Goal: Information Seeking & Learning: Find specific fact

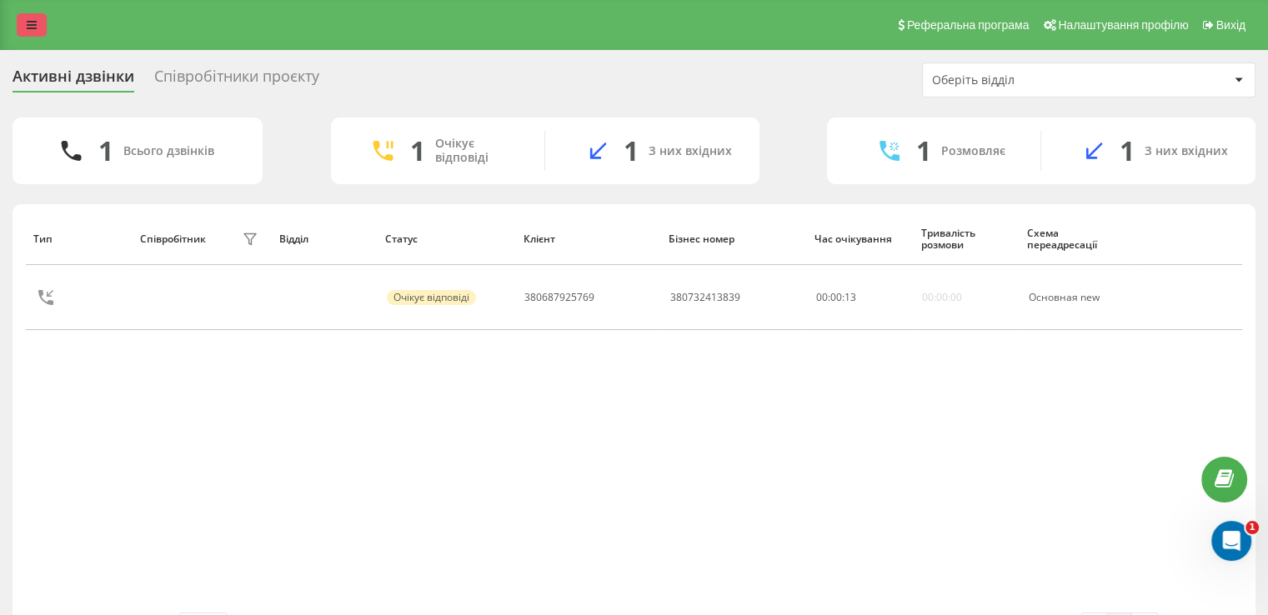
click at [28, 28] on icon at bounding box center [32, 25] width 10 height 12
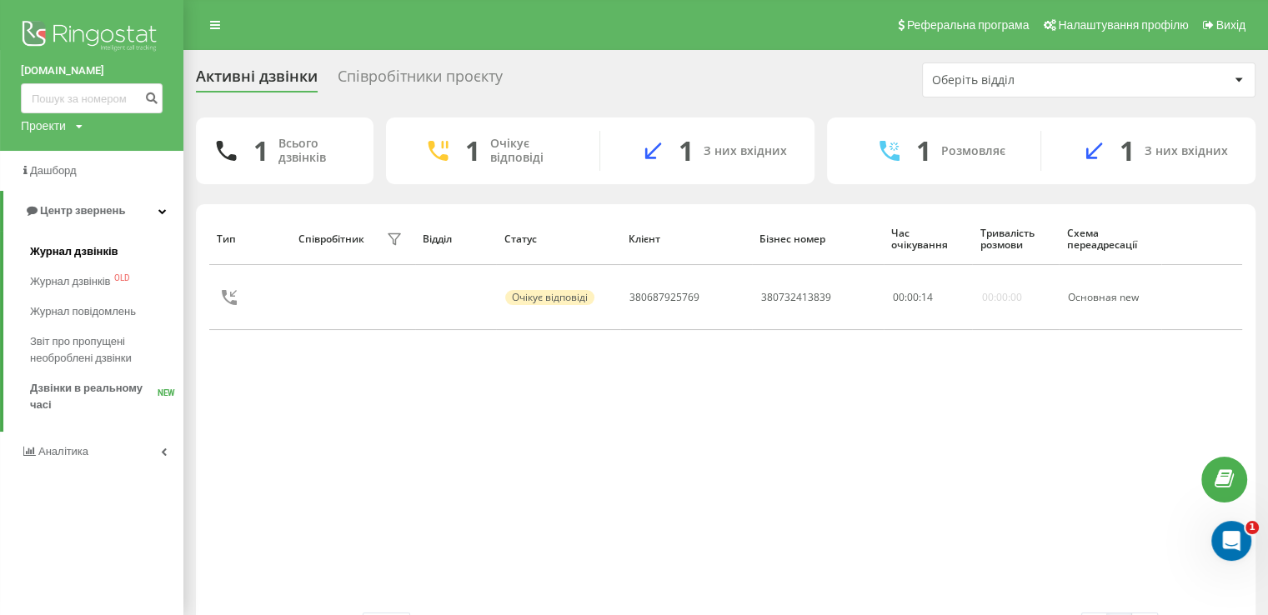
click at [97, 251] on span "Журнал дзвінків" at bounding box center [74, 251] width 88 height 17
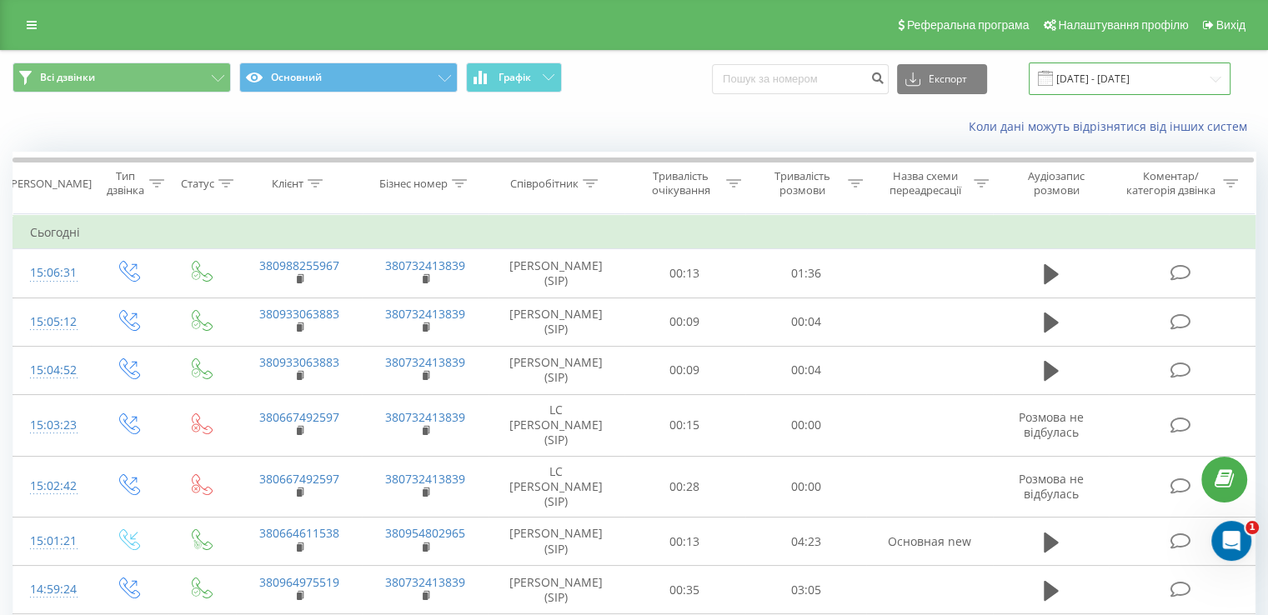
click at [1093, 75] on input "20.08.2025 - 20.09.2025" at bounding box center [1129, 79] width 202 height 33
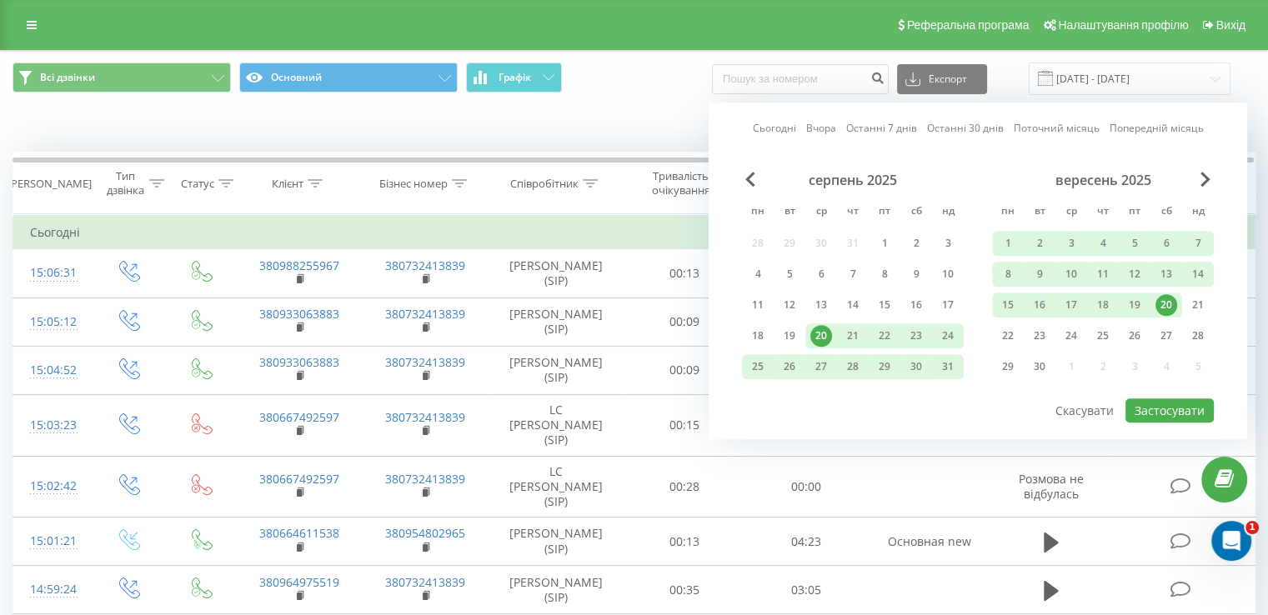
click at [1166, 298] on div "20" at bounding box center [1166, 305] width 22 height 22
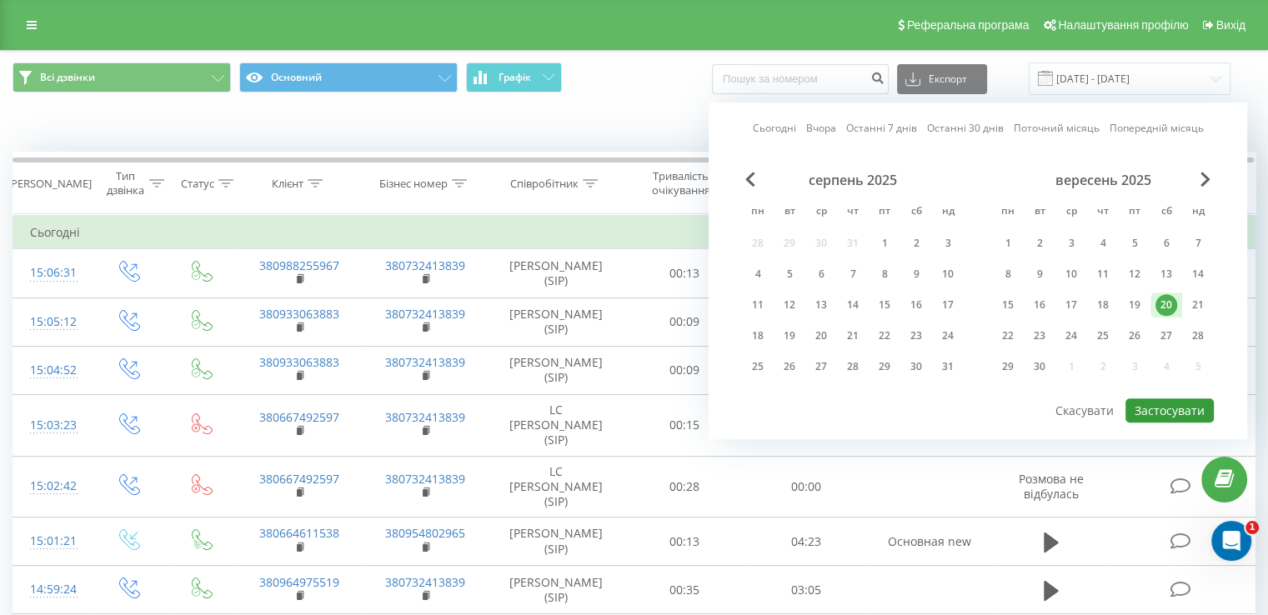
click at [1183, 414] on button "Застосувати" at bounding box center [1169, 410] width 88 height 24
type input "20.09.2025 - 20.09.2025"
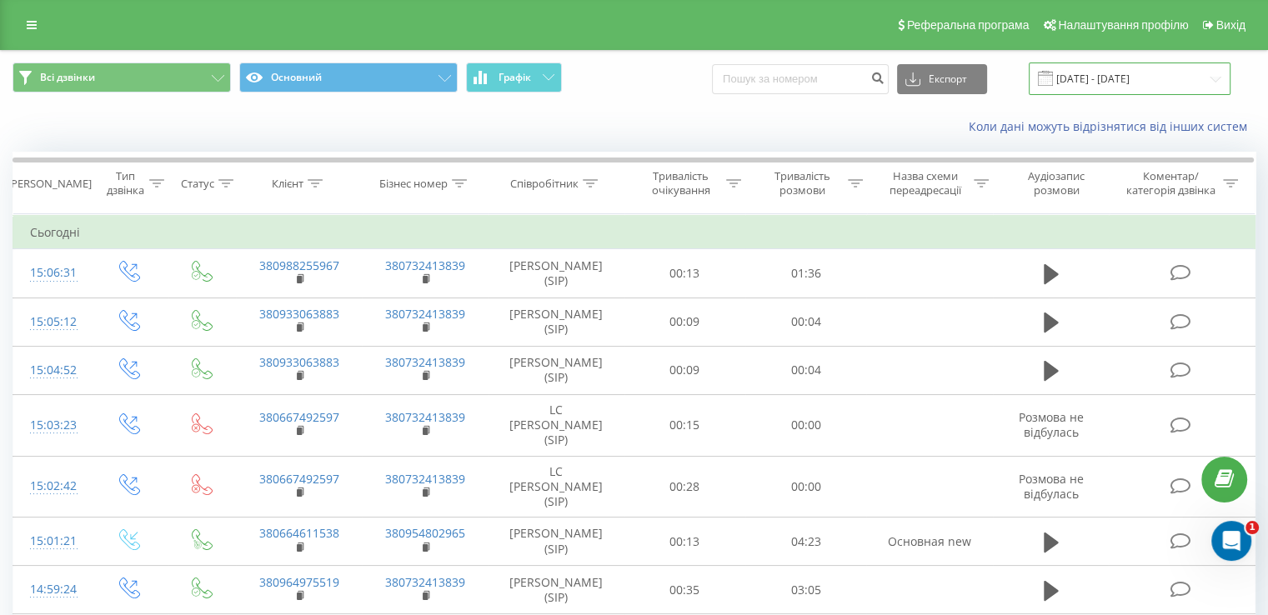
click at [1092, 78] on input "20.09.2025 - 20.09.2025" at bounding box center [1129, 79] width 202 height 33
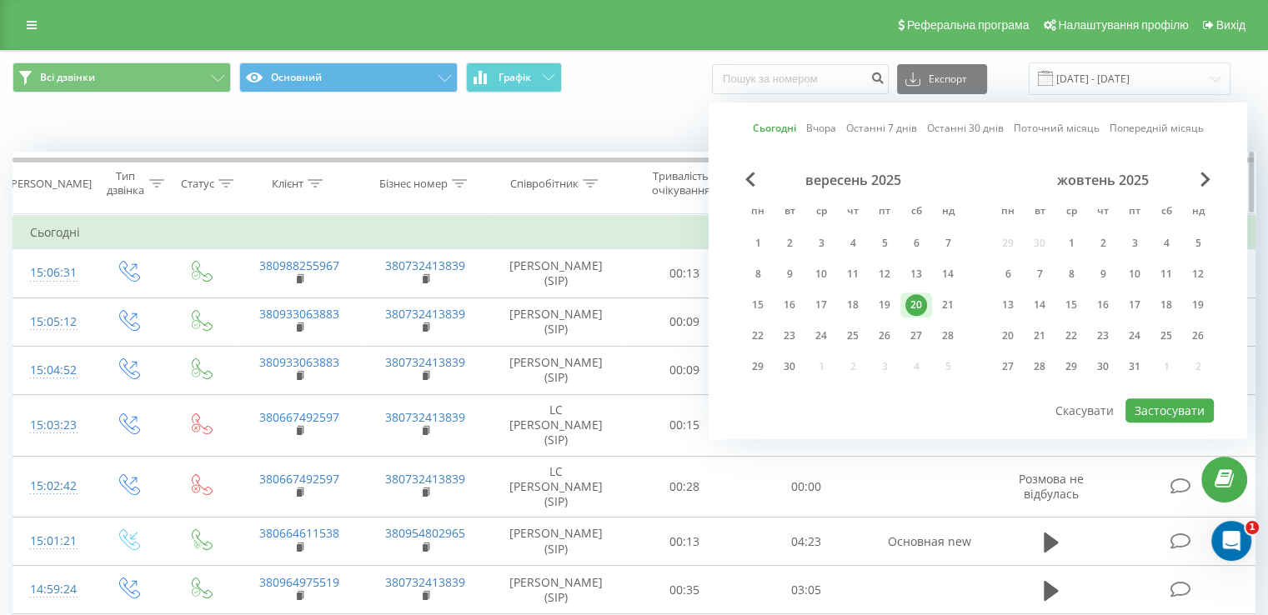
click at [566, 185] on div "Співробітник" at bounding box center [544, 184] width 68 height 14
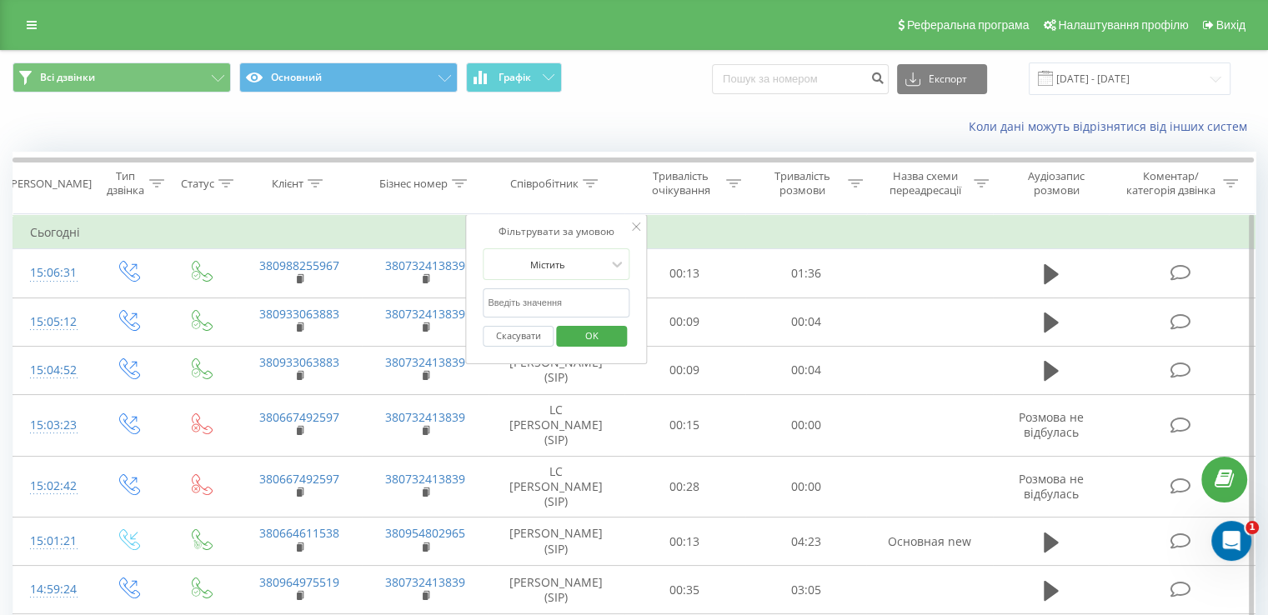
click at [568, 310] on input "text" at bounding box center [556, 302] width 147 height 29
type input "котенко"
click at [609, 341] on span "OK" at bounding box center [591, 336] width 47 height 26
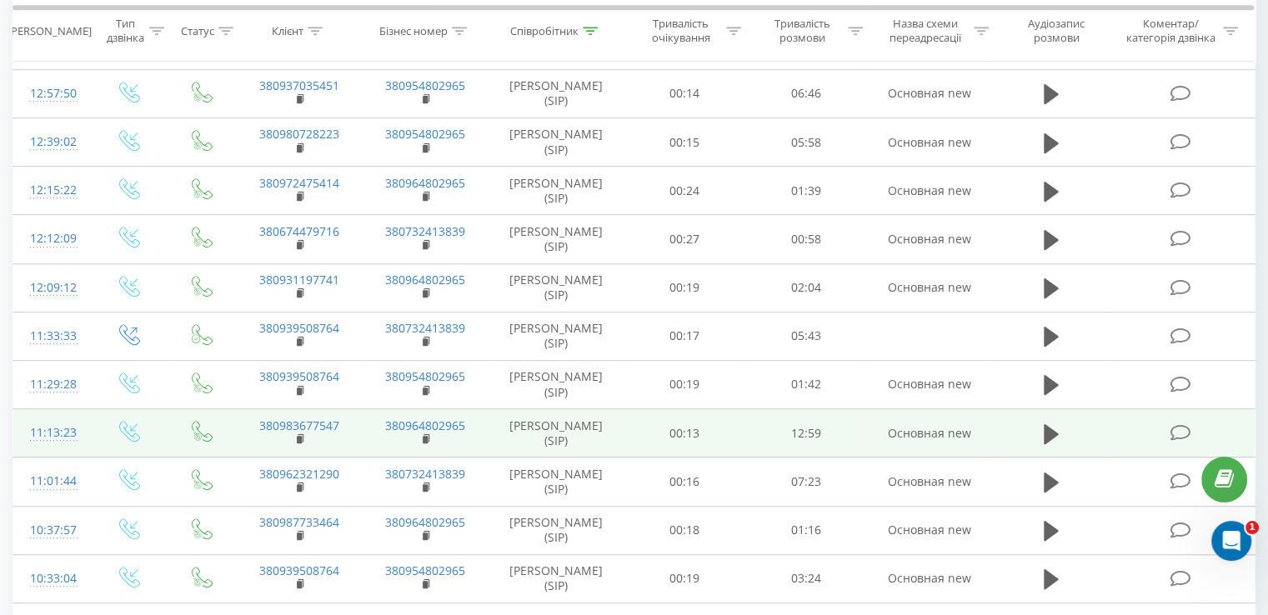
scroll to position [904, 0]
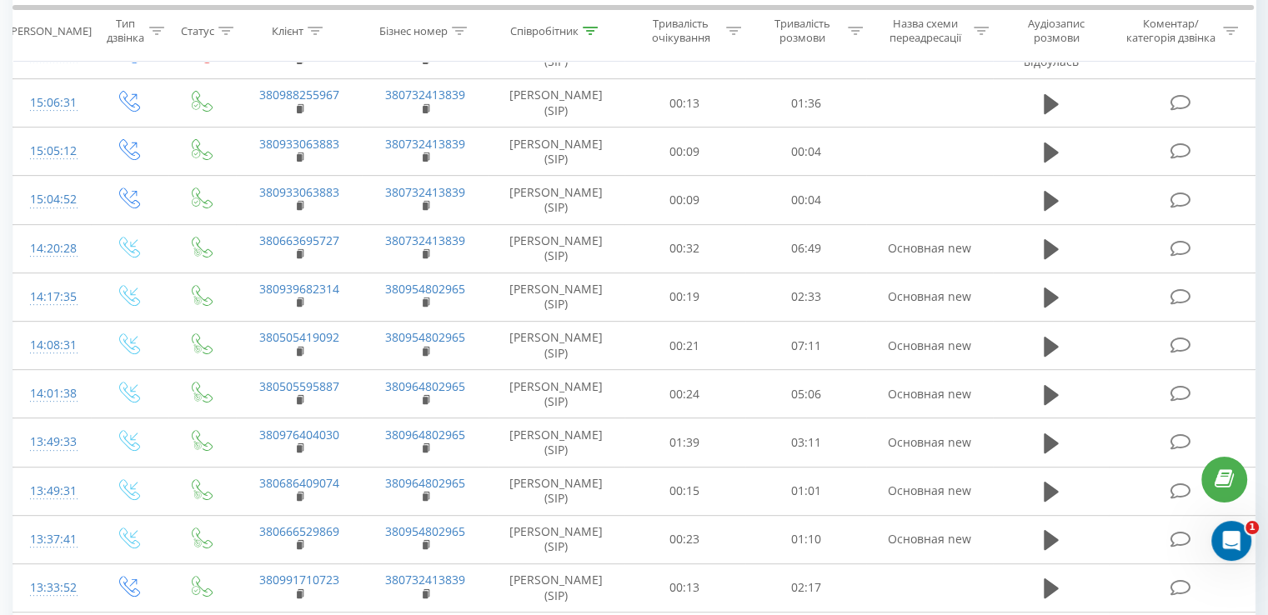
scroll to position [904, 0]
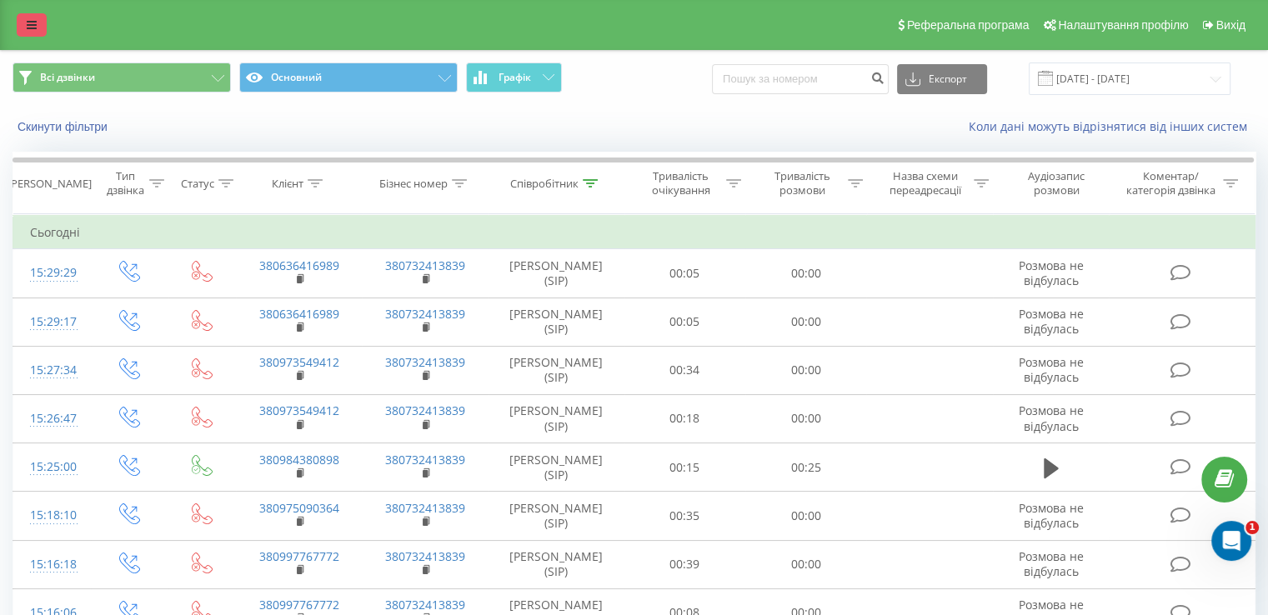
drag, startPoint x: 39, startPoint y: 20, endPoint x: 40, endPoint y: 52, distance: 31.7
click at [38, 20] on link at bounding box center [32, 24] width 30 height 23
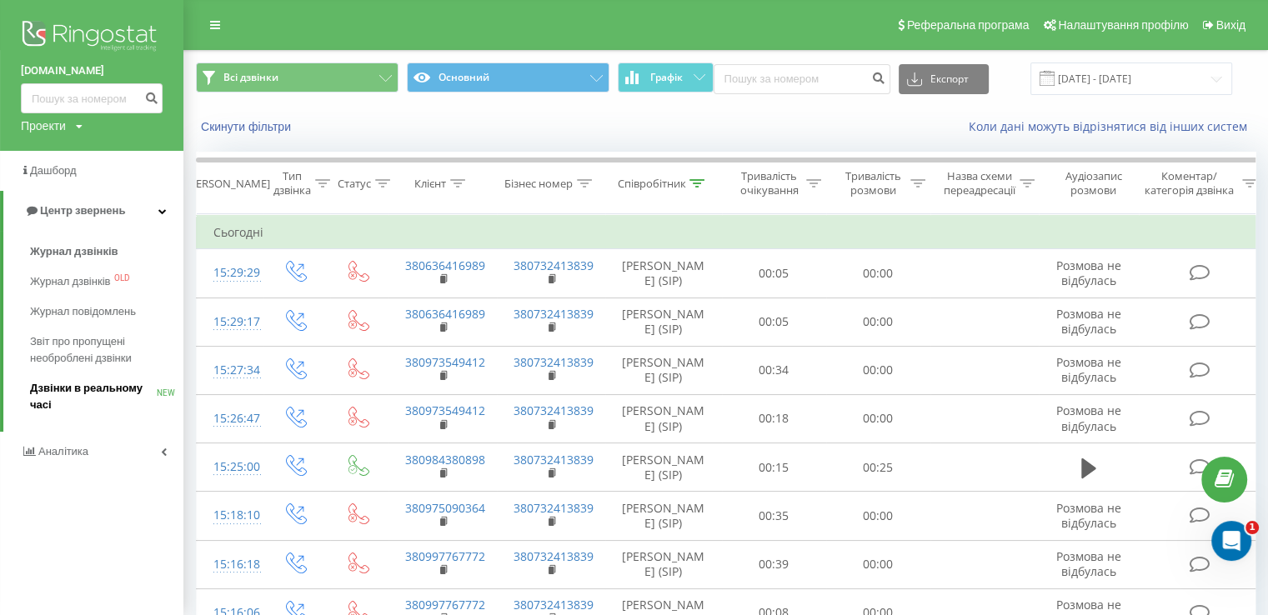
click at [104, 394] on span "Дзвінки в реальному часі" at bounding box center [93, 396] width 127 height 33
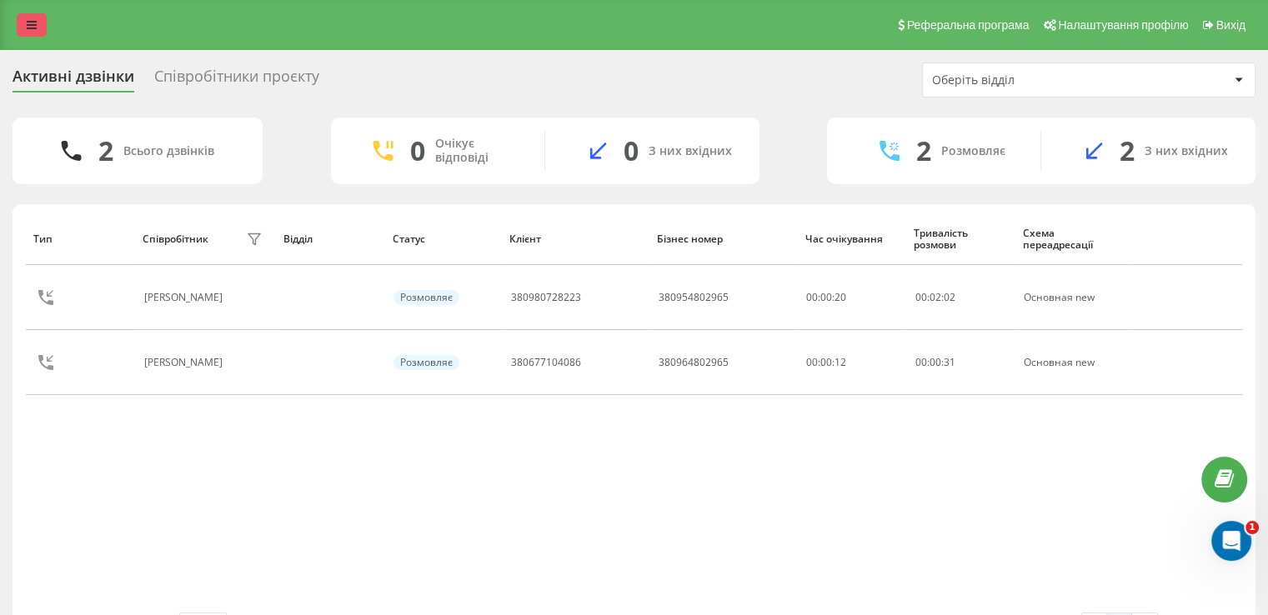
click at [37, 17] on link at bounding box center [32, 24] width 30 height 23
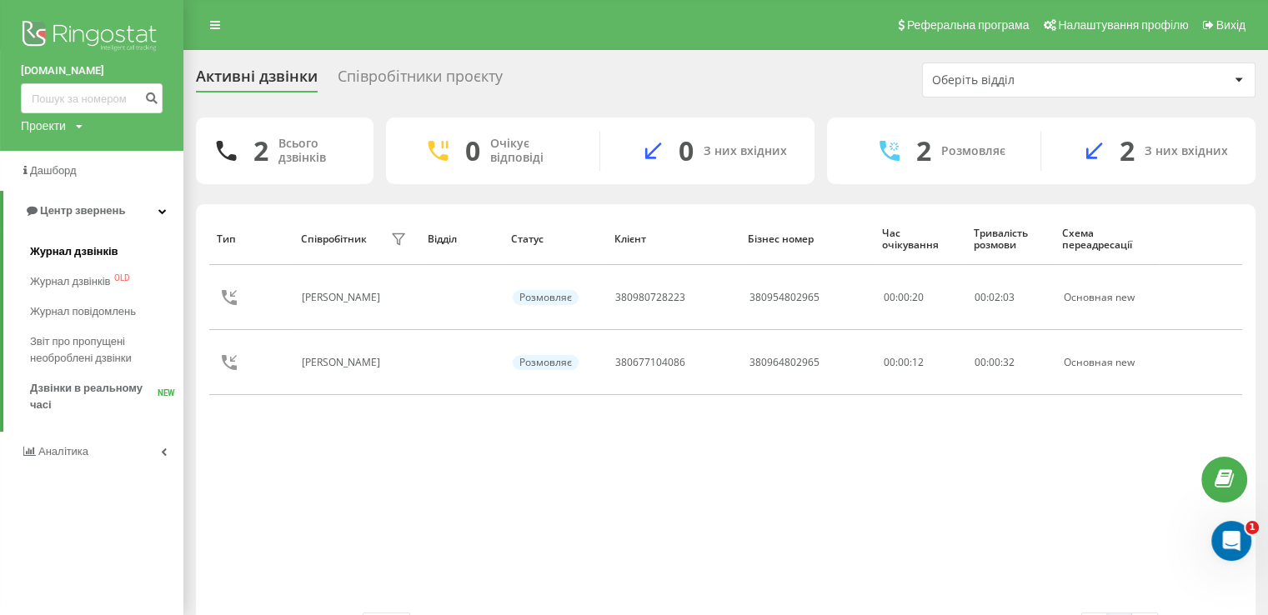
click at [105, 251] on span "Журнал дзвінків" at bounding box center [74, 251] width 88 height 17
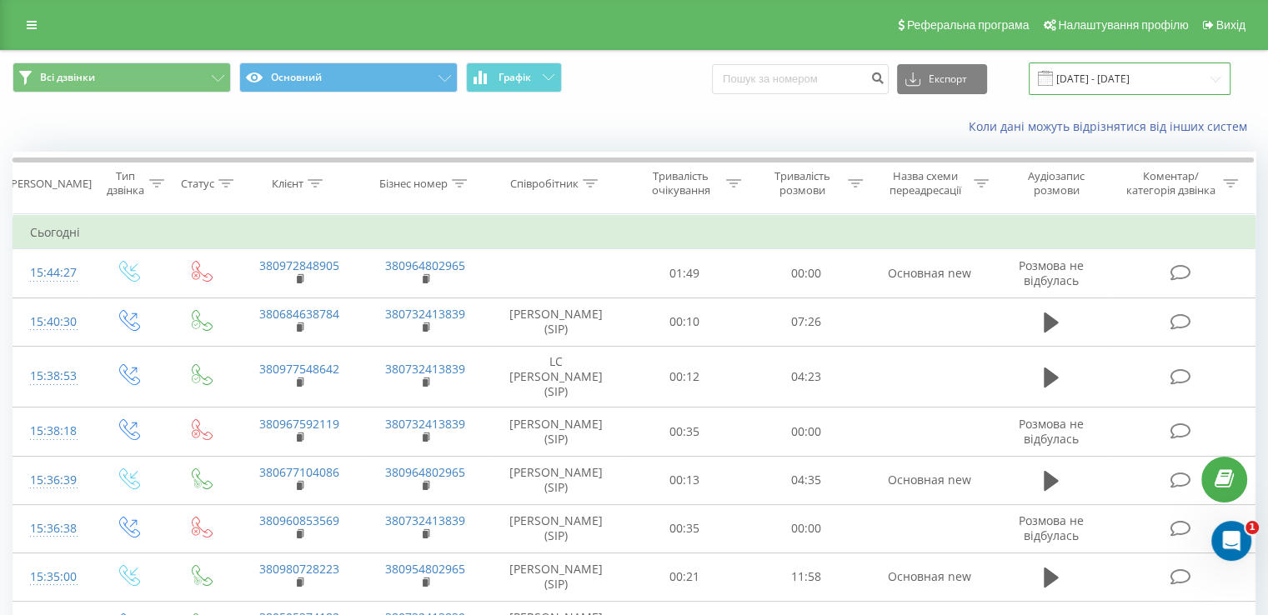
click at [1131, 80] on input "[DATE] - [DATE]" at bounding box center [1129, 79] width 202 height 33
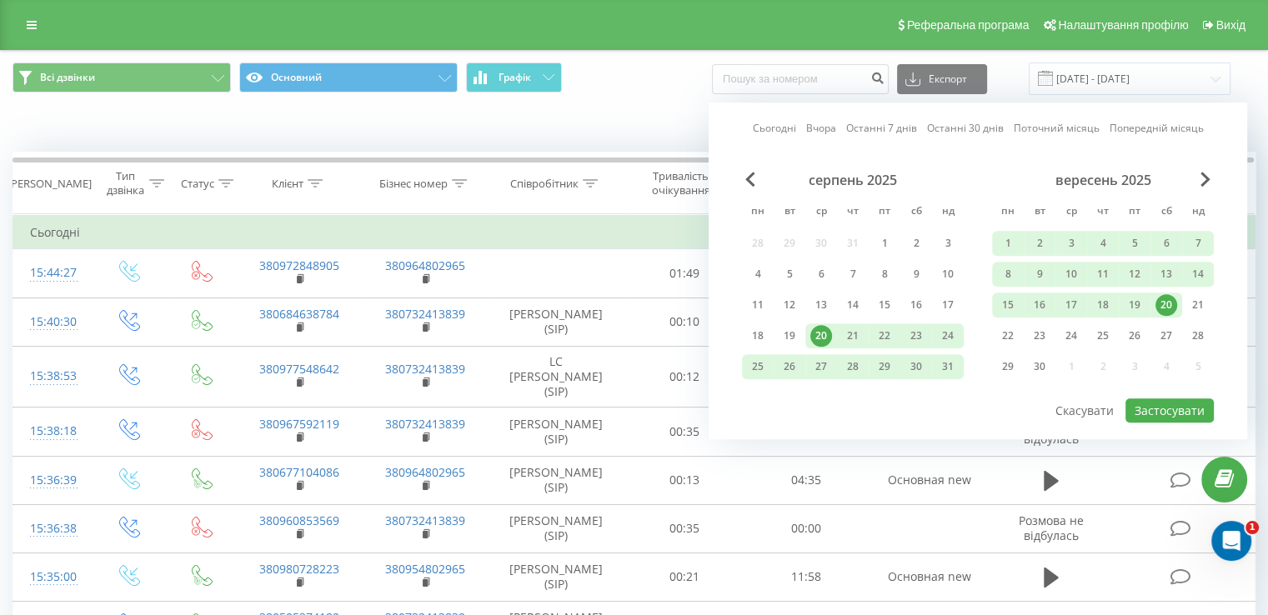
click at [1162, 307] on div "20" at bounding box center [1166, 305] width 22 height 22
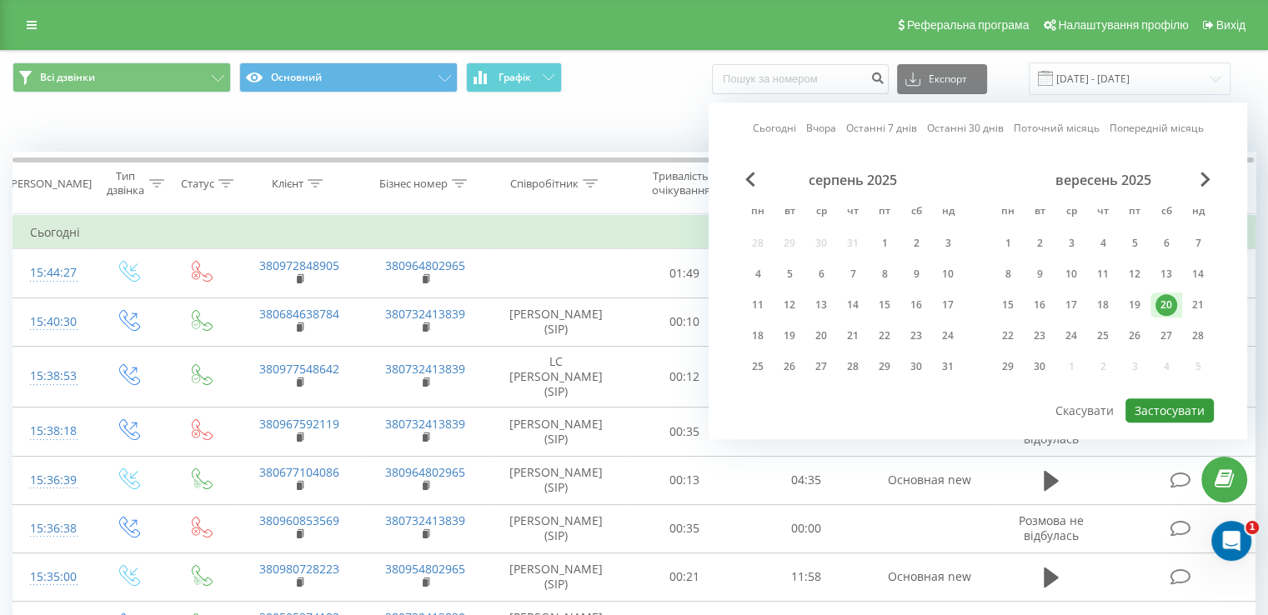
click at [1182, 403] on button "Застосувати" at bounding box center [1169, 410] width 88 height 24
type input "[DATE] - [DATE]"
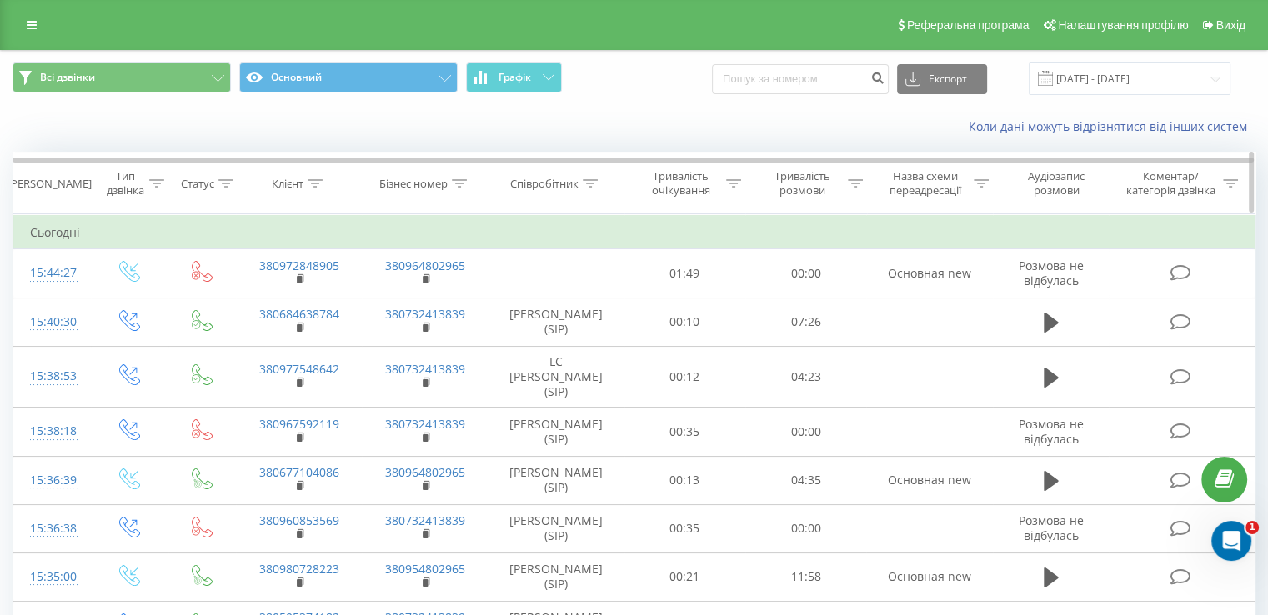
click at [583, 180] on icon at bounding box center [590, 183] width 15 height 8
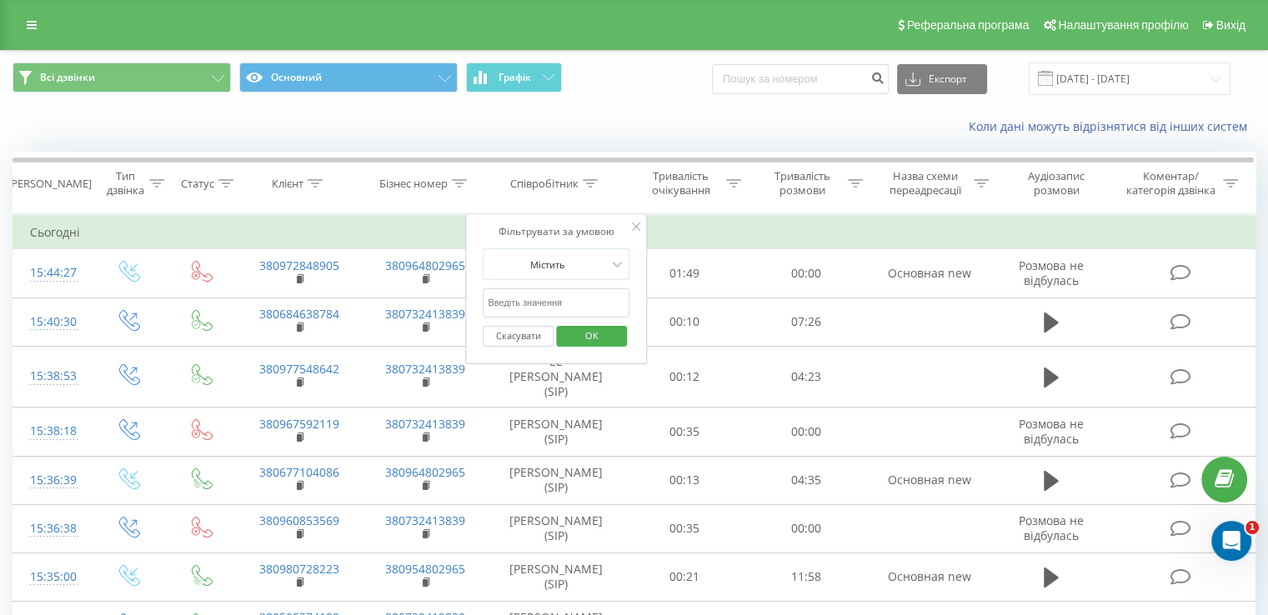
click at [578, 299] on input "text" at bounding box center [556, 302] width 147 height 29
type input "котенко"
click at [600, 338] on span "OK" at bounding box center [591, 336] width 47 height 26
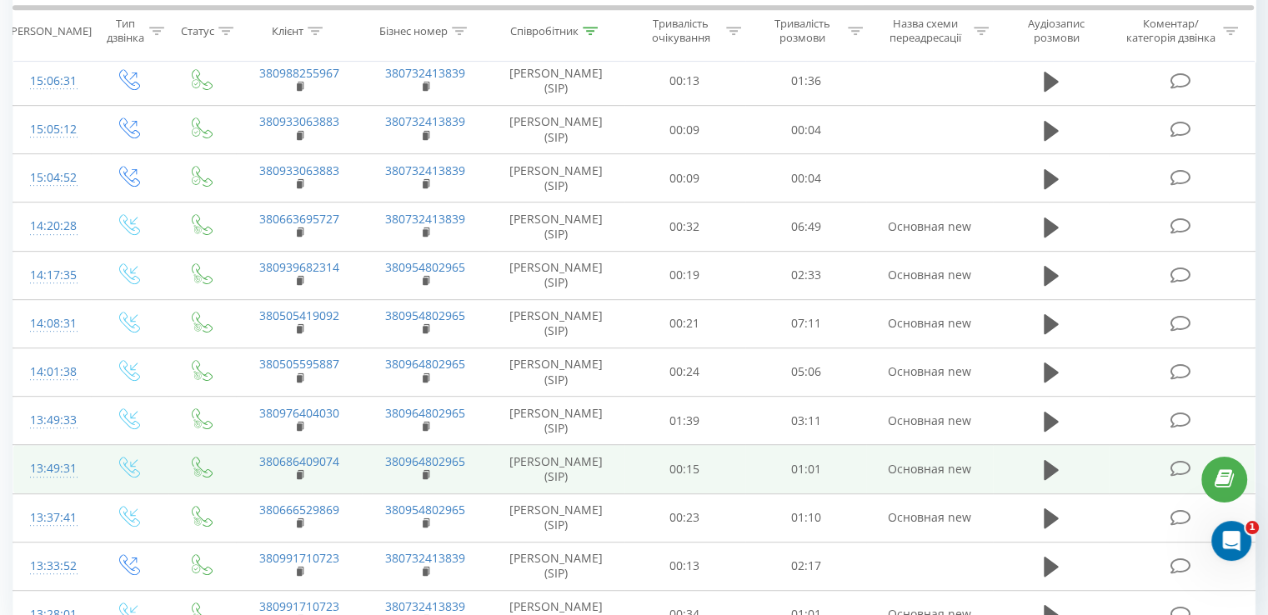
scroll to position [904, 0]
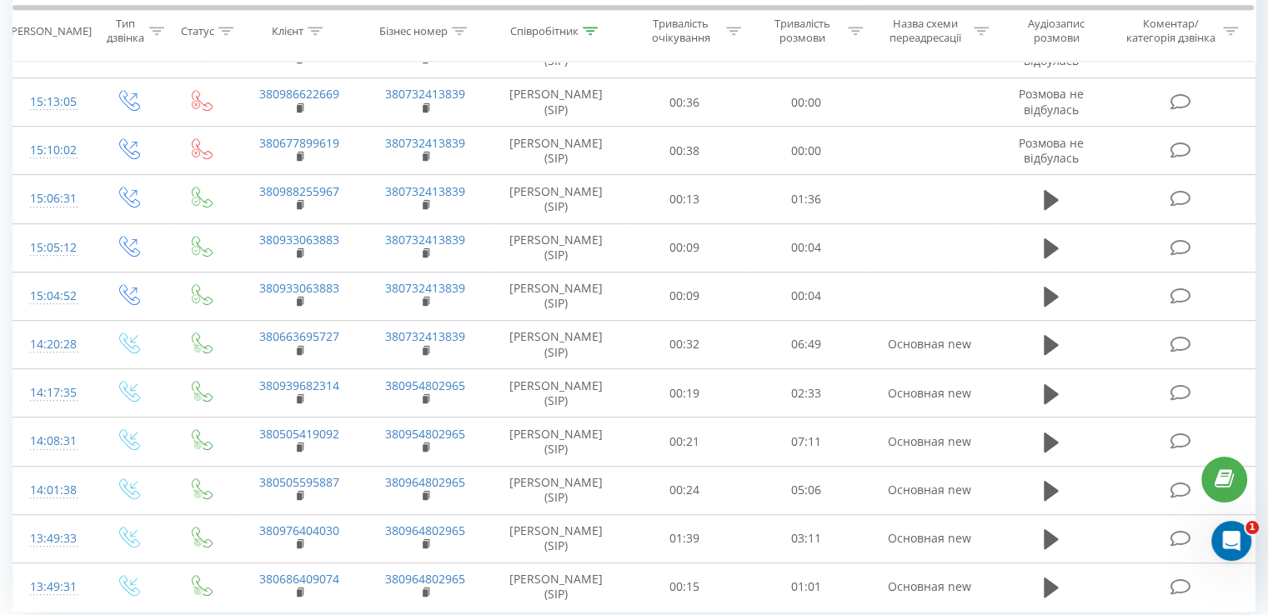
scroll to position [904, 0]
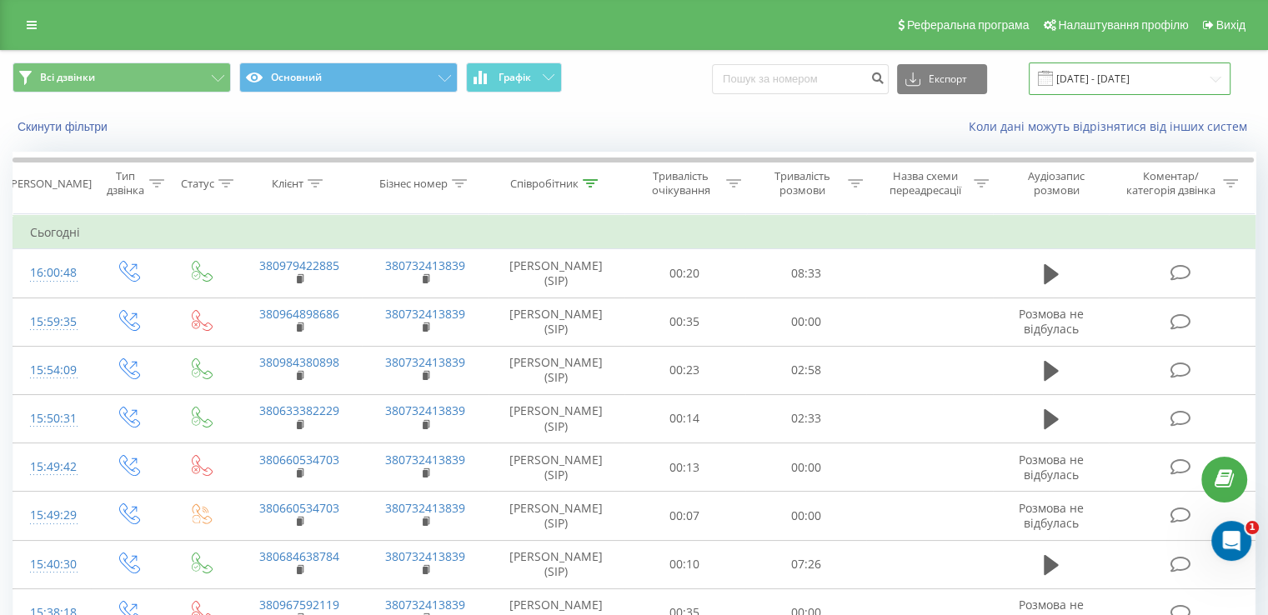
click at [1146, 81] on input "[DATE] - [DATE]" at bounding box center [1129, 79] width 202 height 33
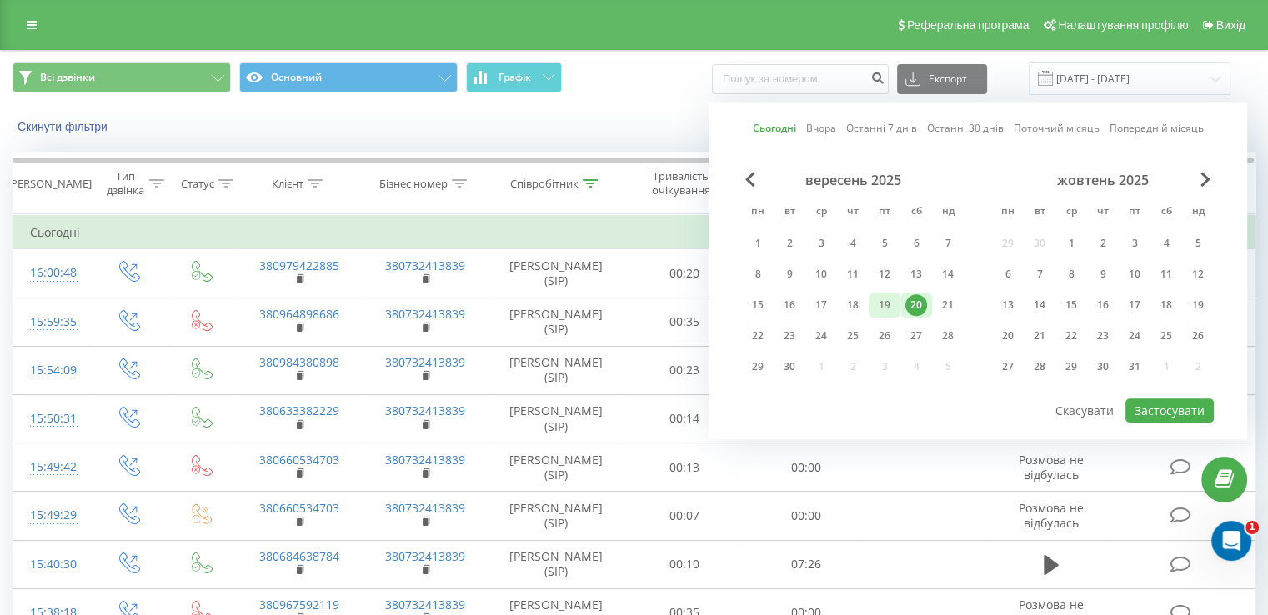
click at [891, 302] on div "19" at bounding box center [884, 305] width 22 height 22
drag, startPoint x: 904, startPoint y: 303, endPoint x: 943, endPoint y: 334, distance: 50.4
click at [905, 303] on div "20" at bounding box center [916, 305] width 22 height 22
click at [1178, 408] on button "Застосувати" at bounding box center [1169, 410] width 88 height 24
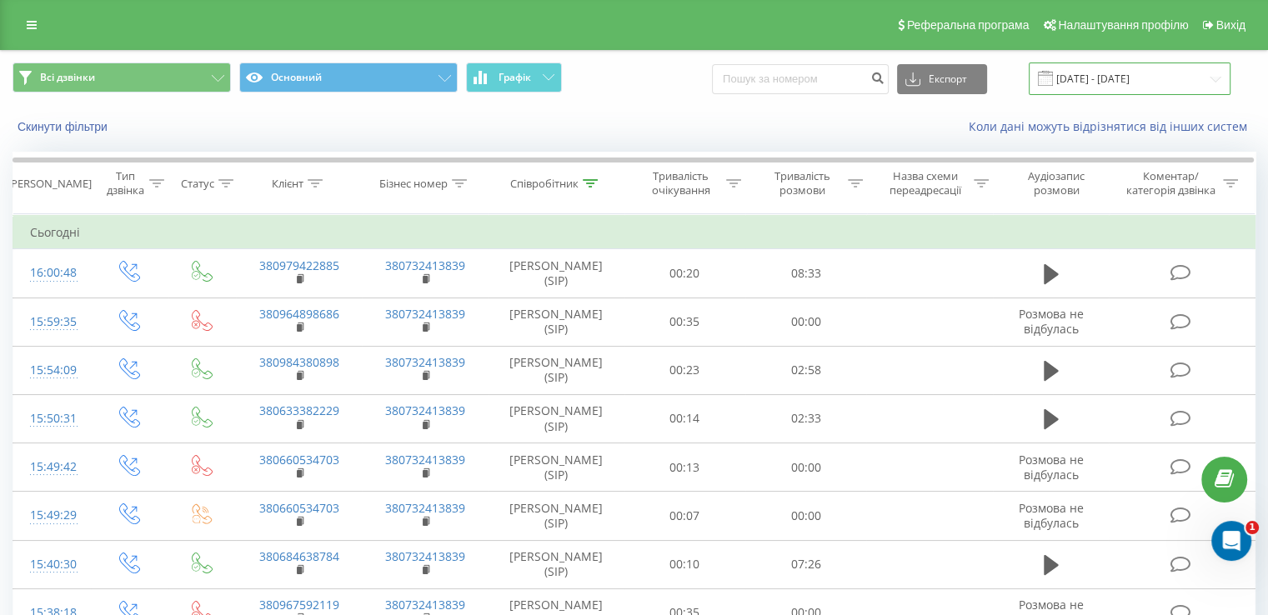
click at [1078, 86] on input "19.09.2025 - 20.09.2025" at bounding box center [1129, 79] width 202 height 33
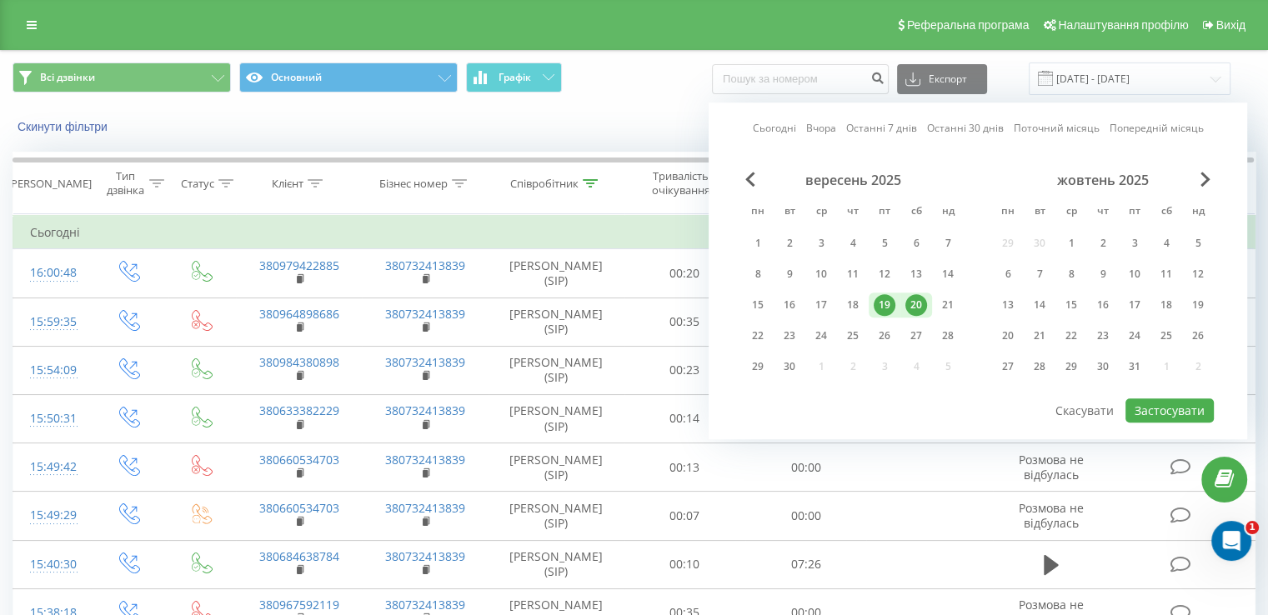
click at [918, 298] on div "20" at bounding box center [916, 305] width 22 height 22
click at [1153, 403] on button "Застосувати" at bounding box center [1169, 410] width 88 height 24
type input "[DATE] - [DATE]"
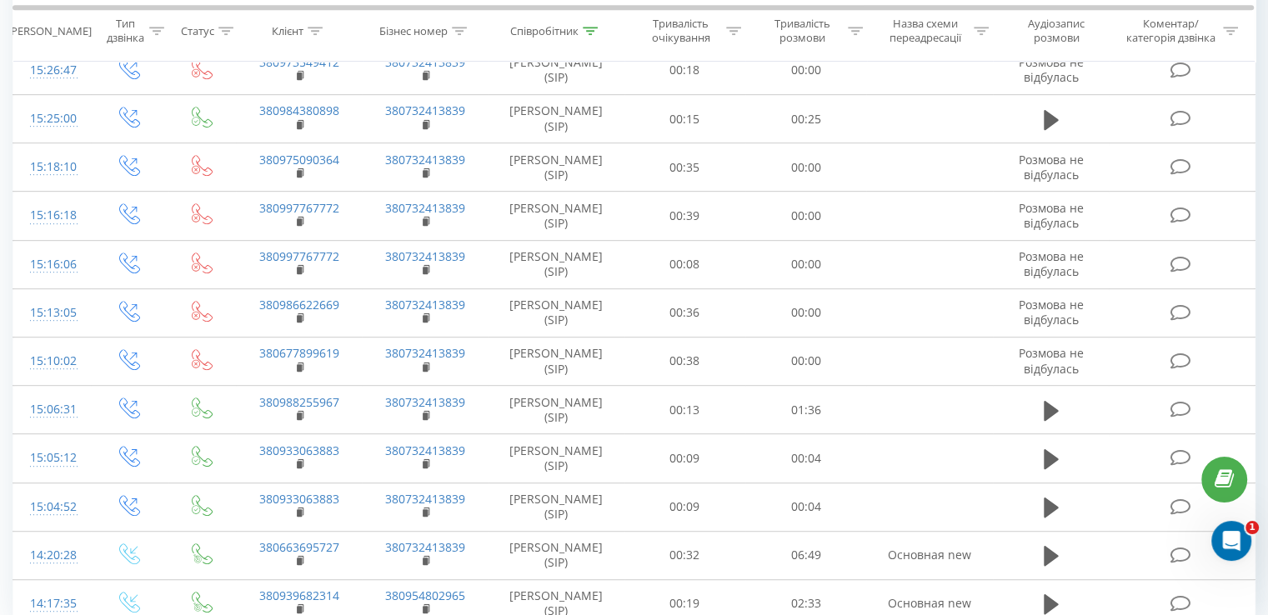
scroll to position [904, 0]
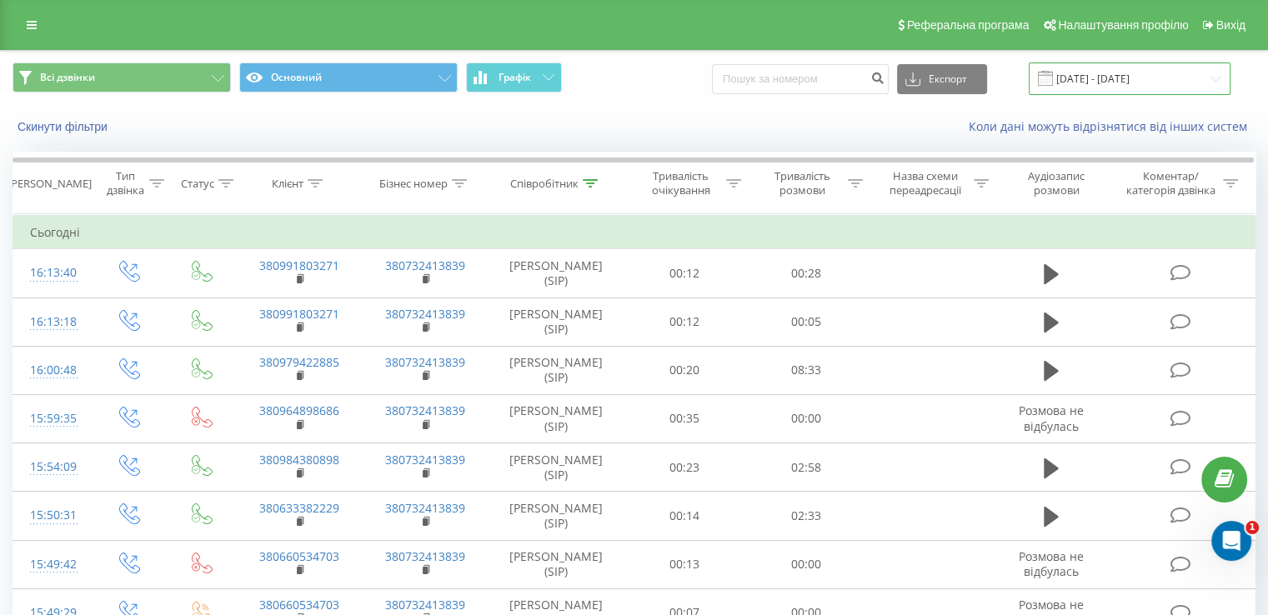
click at [1083, 71] on input "[DATE] - [DATE]" at bounding box center [1129, 79] width 202 height 33
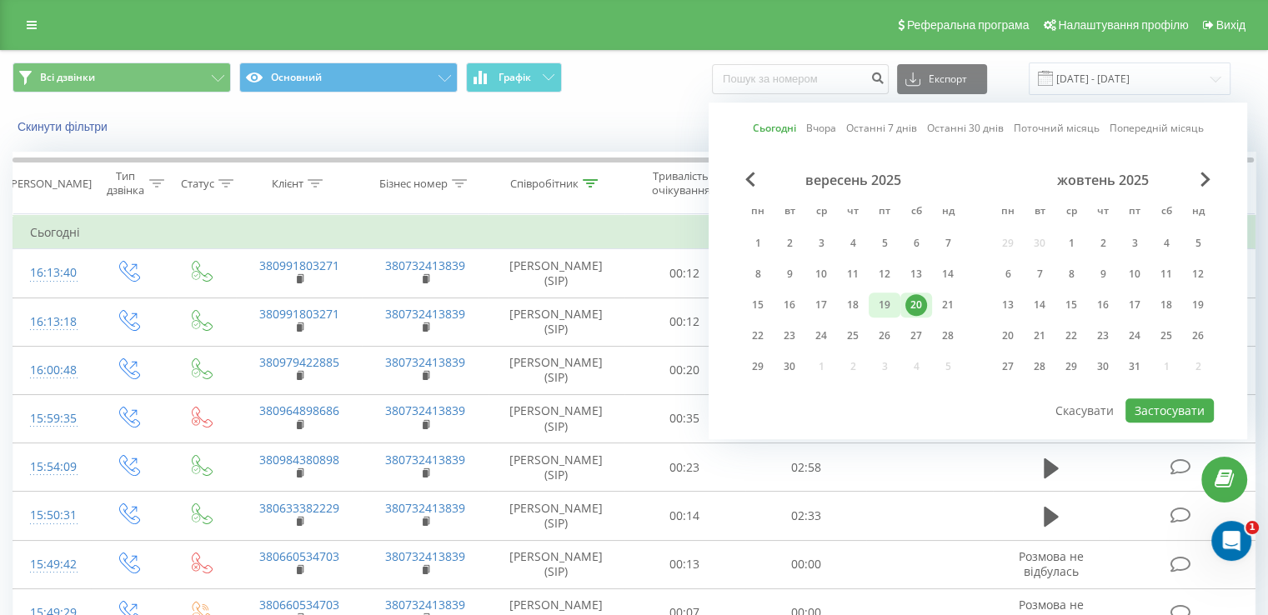
click at [883, 304] on div "19" at bounding box center [884, 305] width 22 height 22
click at [1176, 407] on button "Застосувати" at bounding box center [1169, 410] width 88 height 24
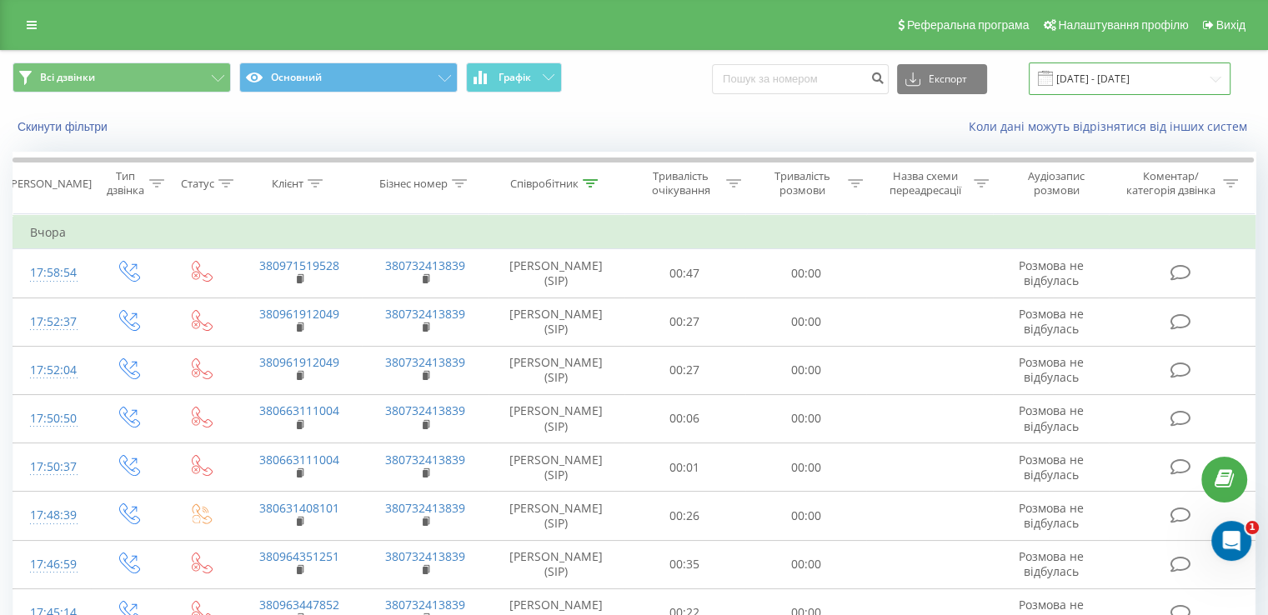
click at [1103, 87] on input "19.09.2025 - 19.09.2025" at bounding box center [1129, 79] width 202 height 33
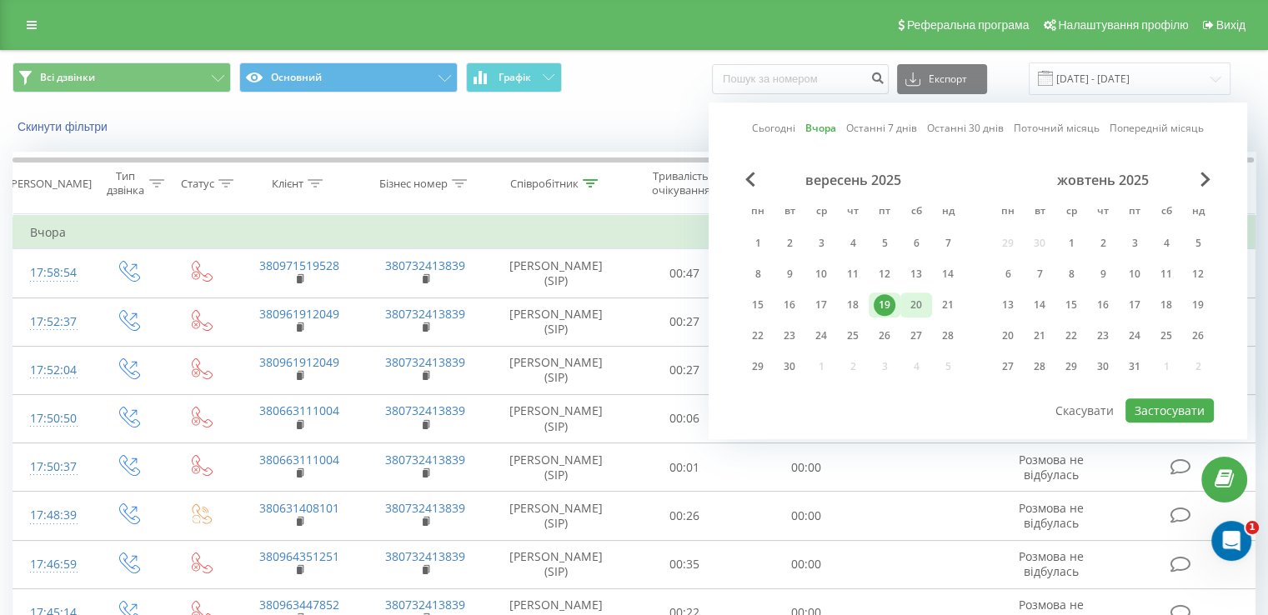
click at [920, 303] on div "20" at bounding box center [916, 305] width 22 height 22
click at [1148, 408] on button "Застосувати" at bounding box center [1169, 410] width 88 height 24
type input "[DATE] - [DATE]"
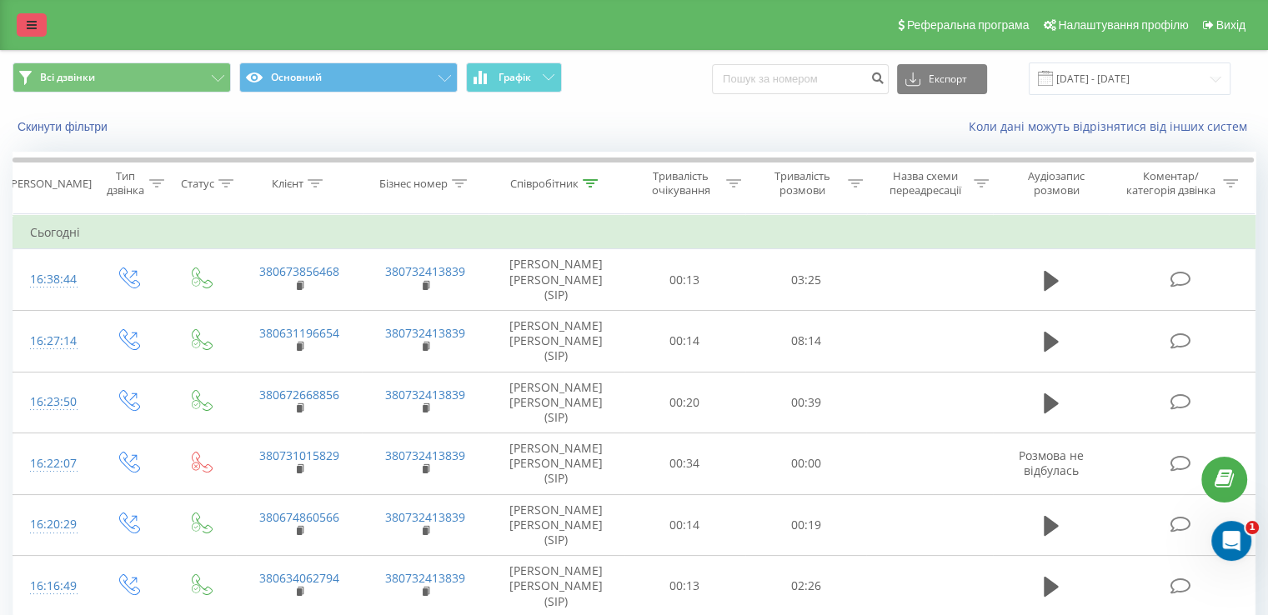
click at [38, 29] on link at bounding box center [32, 24] width 30 height 23
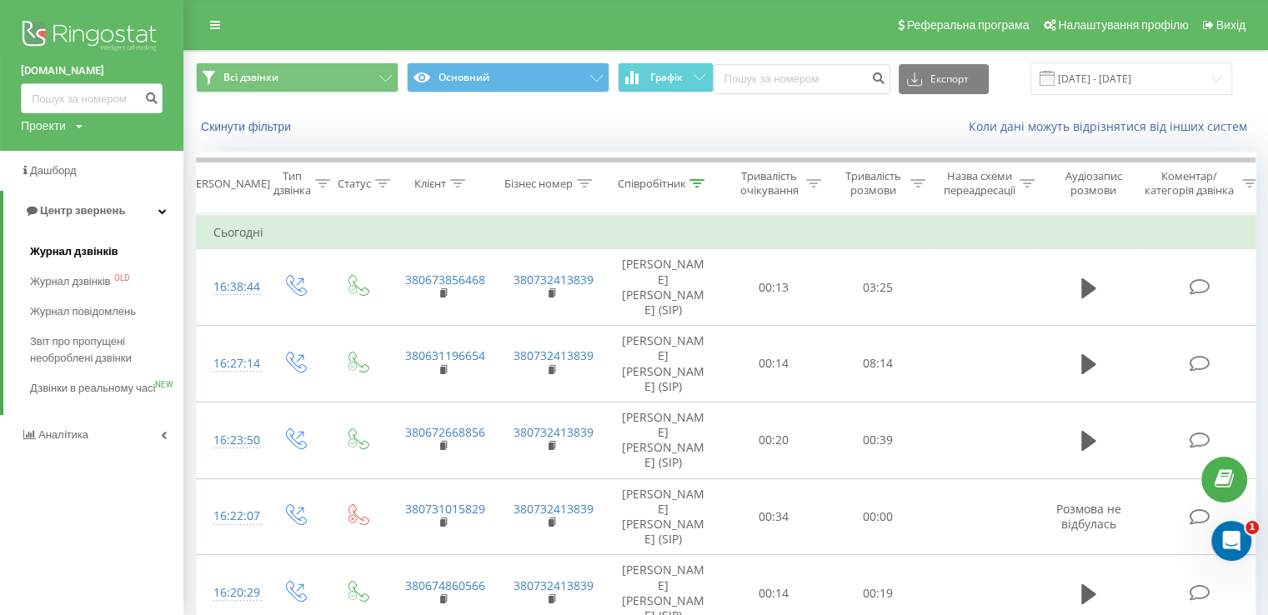
click at [77, 251] on span "Журнал дзвінків" at bounding box center [74, 251] width 88 height 17
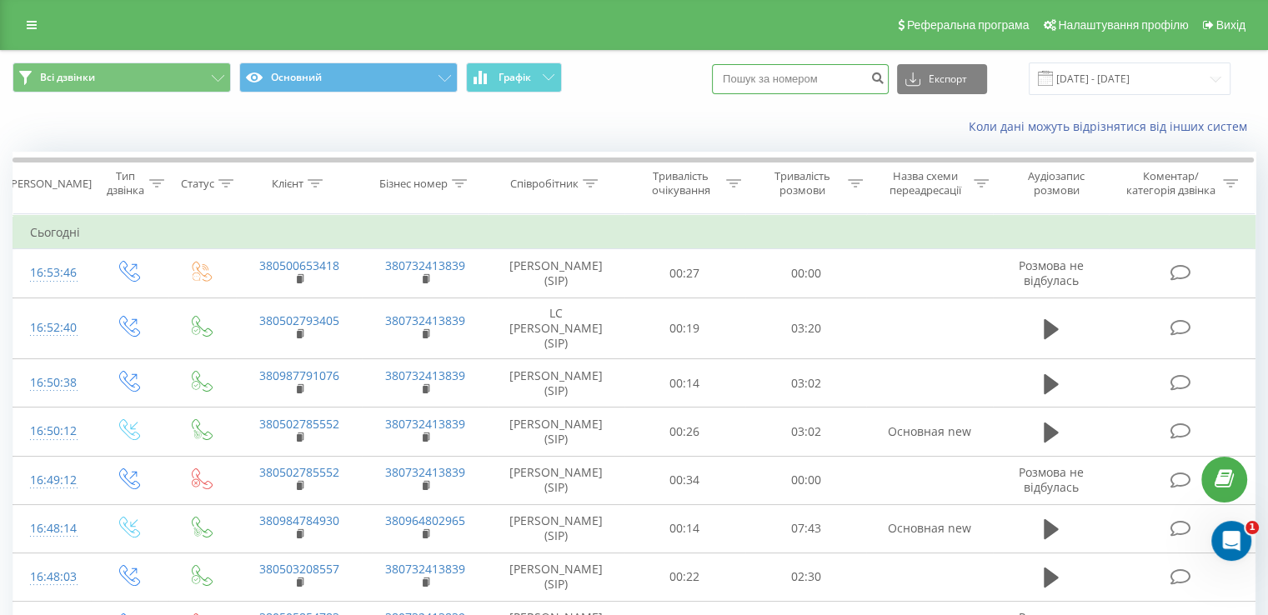
click at [823, 85] on input at bounding box center [800, 79] width 177 height 30
paste input "380980728223"
type input "380980728223"
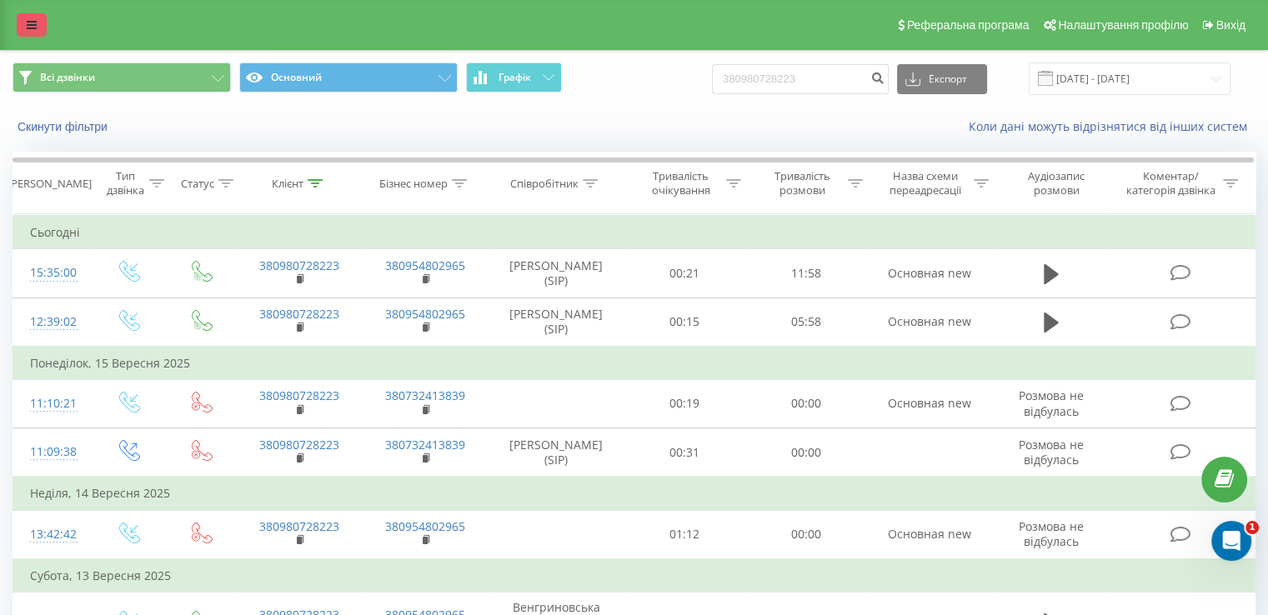
click at [23, 33] on link at bounding box center [32, 24] width 30 height 23
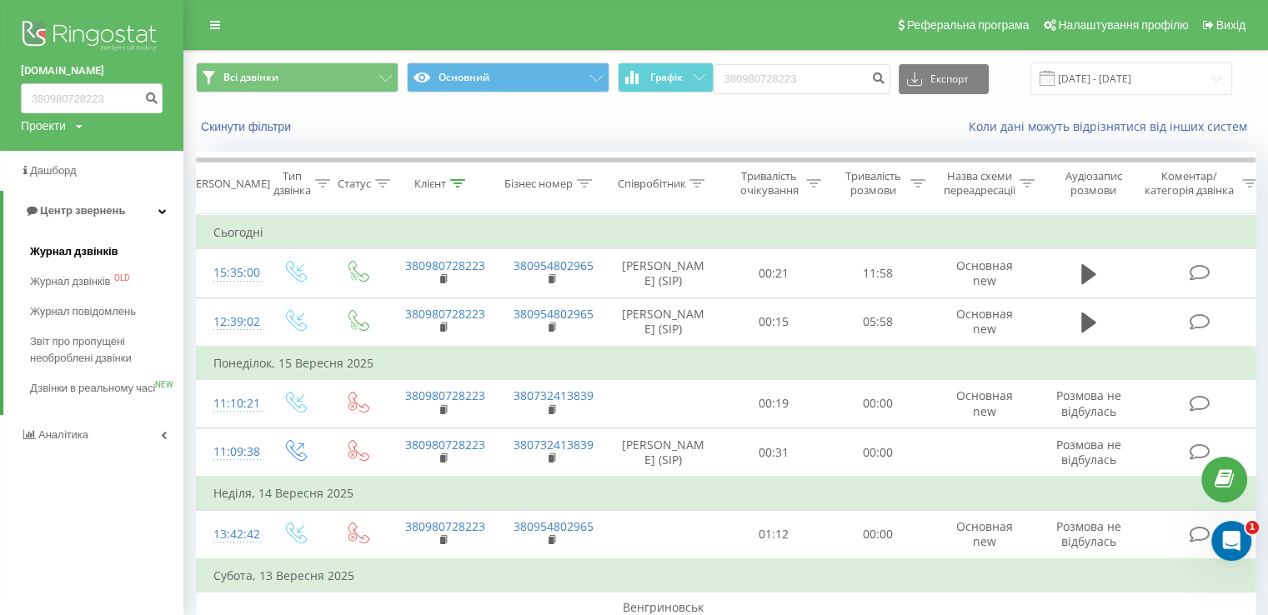
click at [98, 241] on link "Журнал дзвінків" at bounding box center [106, 252] width 153 height 30
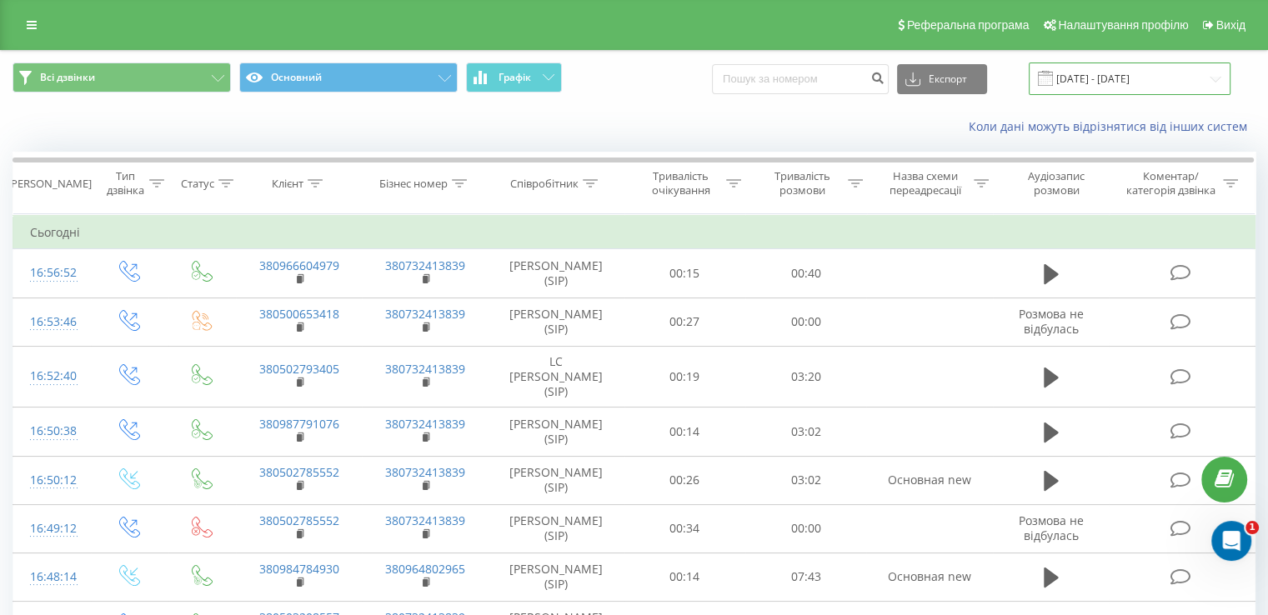
click at [1090, 78] on input "20.08.2025 - 20.09.2025" at bounding box center [1129, 79] width 202 height 33
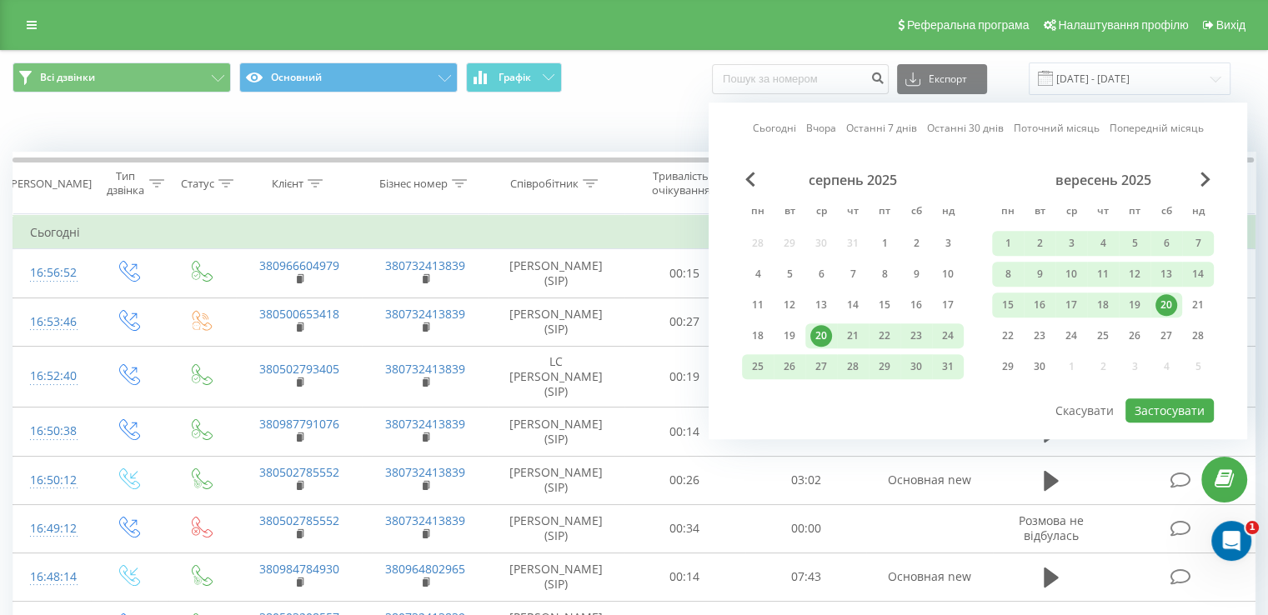
click at [1163, 303] on div "20" at bounding box center [1166, 305] width 22 height 22
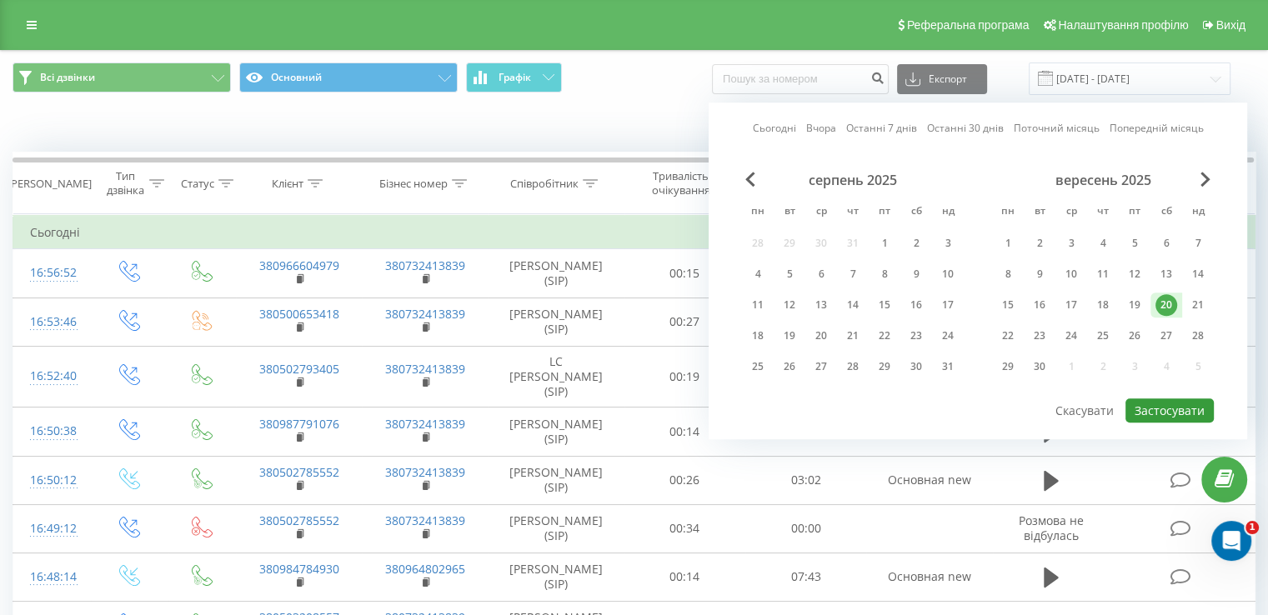
click at [1170, 407] on button "Застосувати" at bounding box center [1169, 410] width 88 height 24
type input "[DATE] - [DATE]"
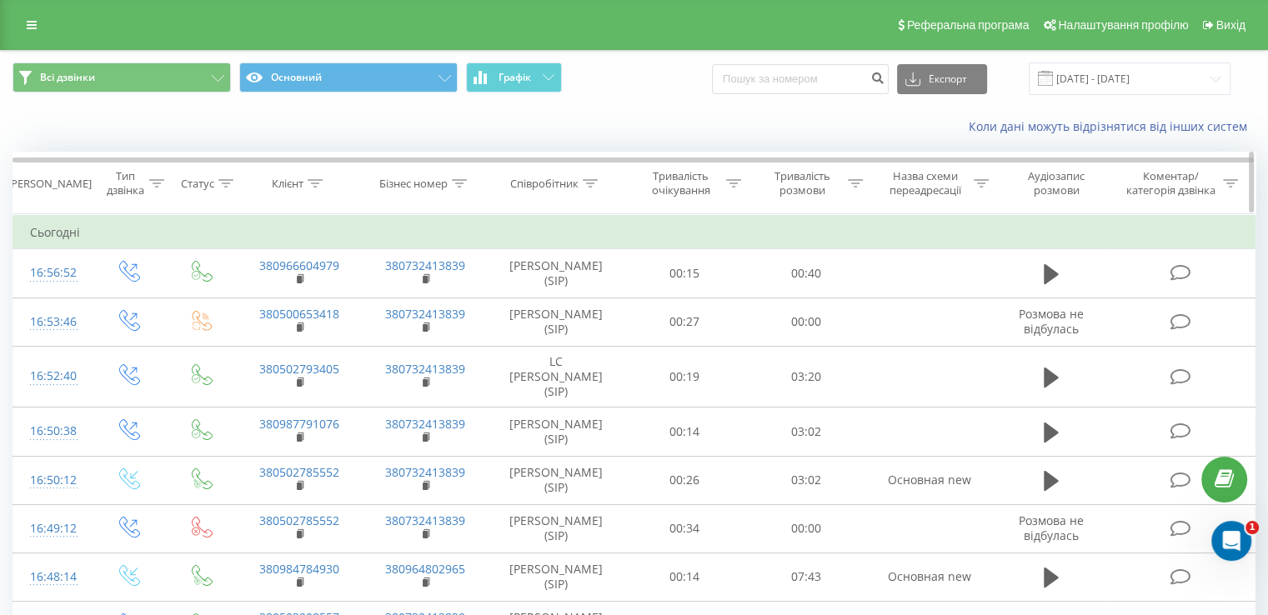
click at [589, 186] on icon at bounding box center [590, 183] width 15 height 8
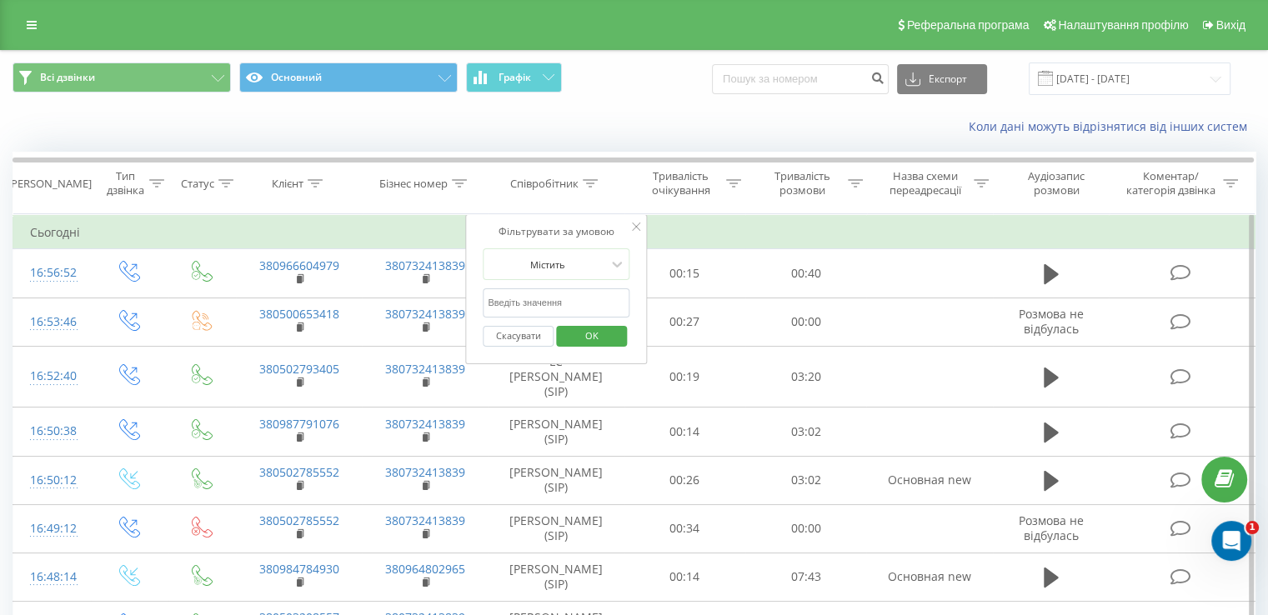
click at [556, 306] on input "text" at bounding box center [556, 302] width 147 height 29
type input "котенко"
click at [600, 333] on span "OK" at bounding box center [591, 336] width 47 height 26
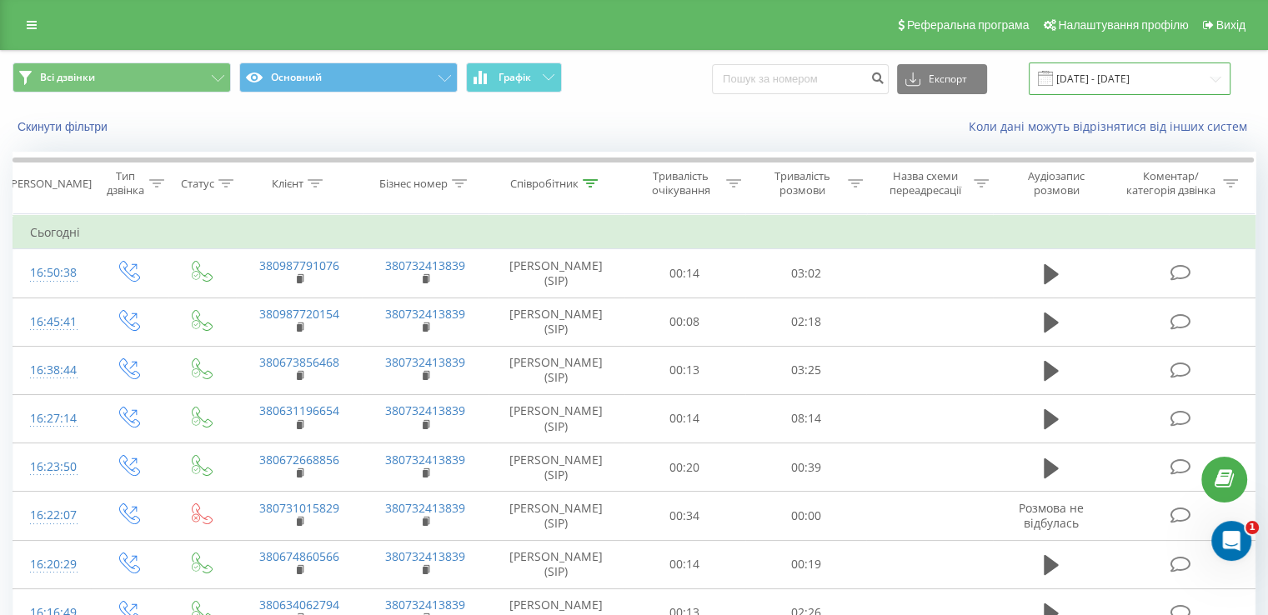
click at [1132, 75] on input "[DATE] - [DATE]" at bounding box center [1129, 79] width 202 height 33
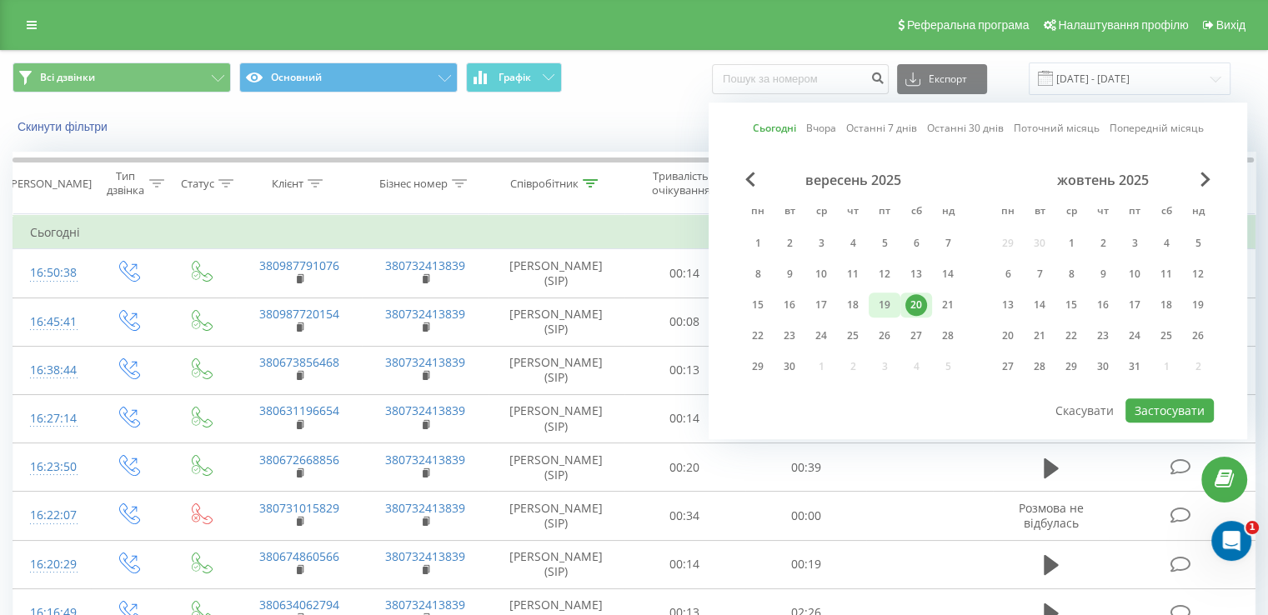
click at [890, 302] on div "19" at bounding box center [884, 305] width 22 height 22
click at [1187, 404] on button "Застосувати" at bounding box center [1169, 410] width 88 height 24
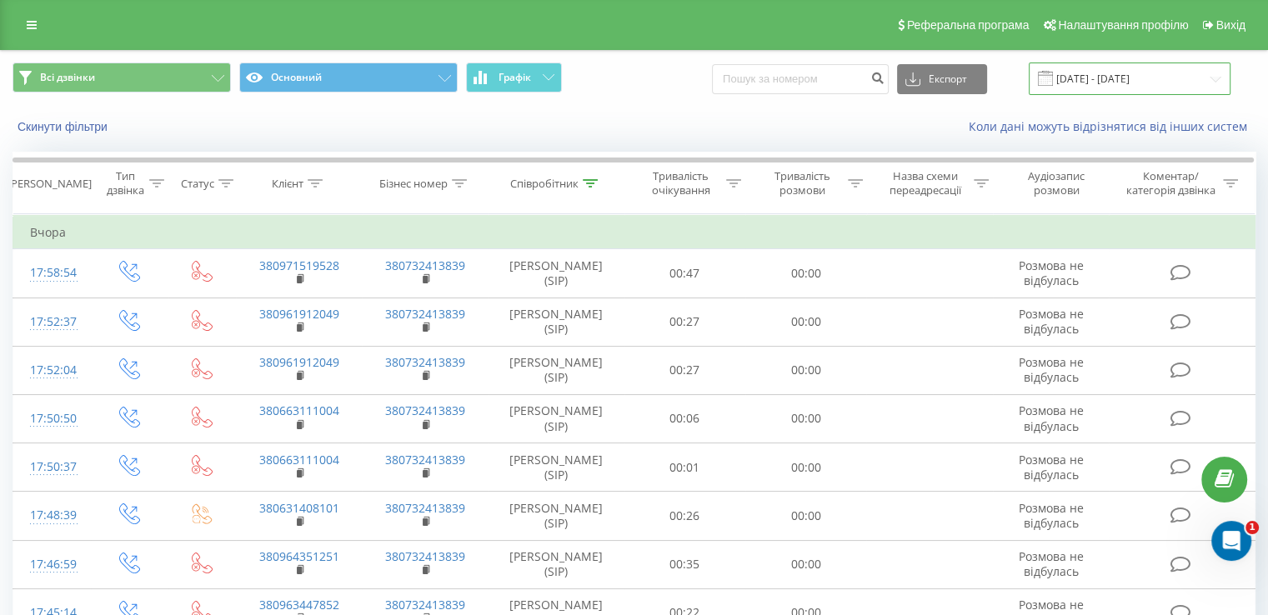
click at [1117, 79] on input "19.09.2025 - 19.09.2025" at bounding box center [1129, 79] width 202 height 33
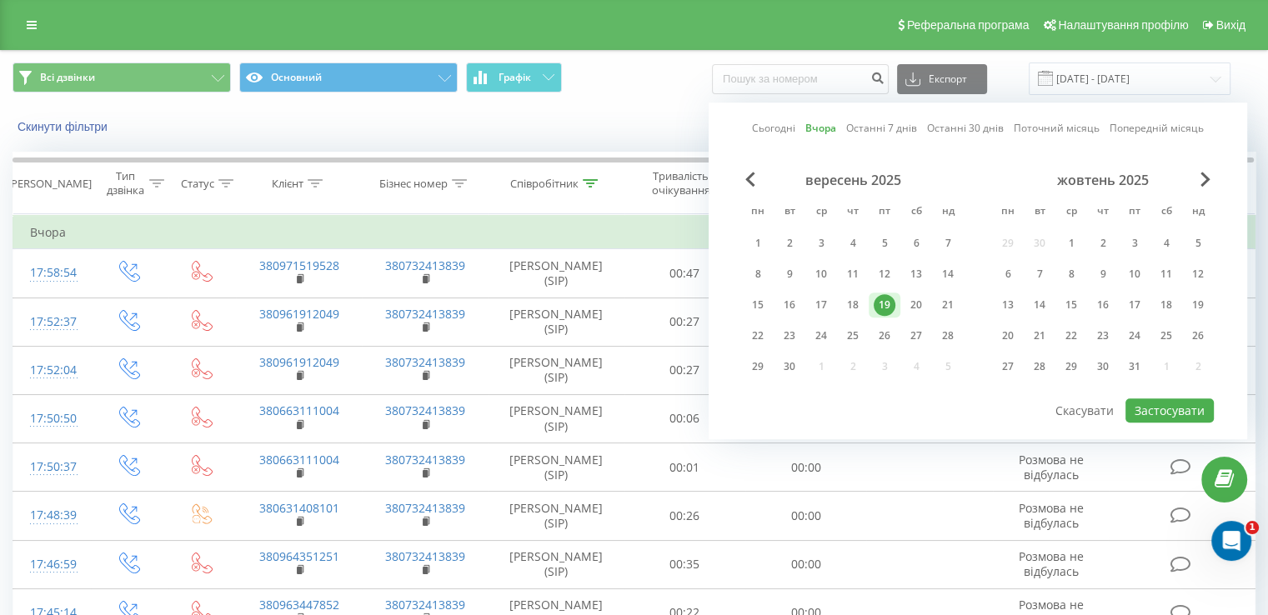
click at [884, 297] on div "19" at bounding box center [884, 305] width 22 height 22
click at [917, 298] on div "20" at bounding box center [916, 305] width 22 height 22
click at [876, 303] on div "19" at bounding box center [884, 305] width 22 height 22
click at [932, 298] on div "21" at bounding box center [948, 305] width 32 height 25
click at [912, 305] on div "20" at bounding box center [916, 305] width 22 height 22
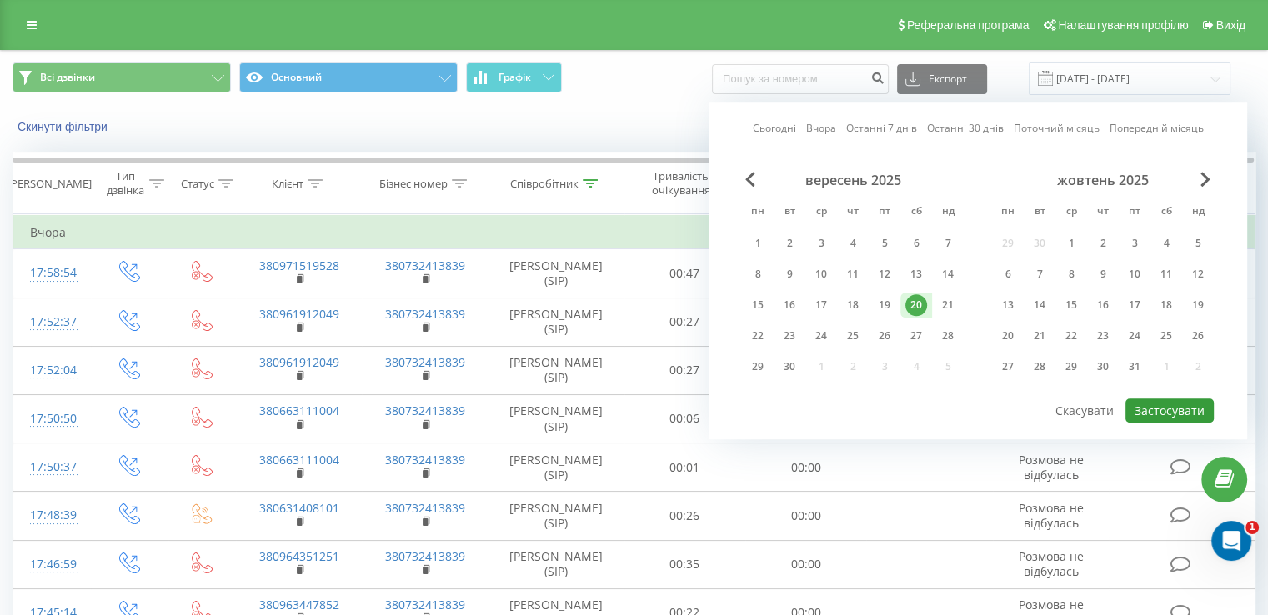
click at [1180, 400] on button "Застосувати" at bounding box center [1169, 410] width 88 height 24
type input "[DATE] - [DATE]"
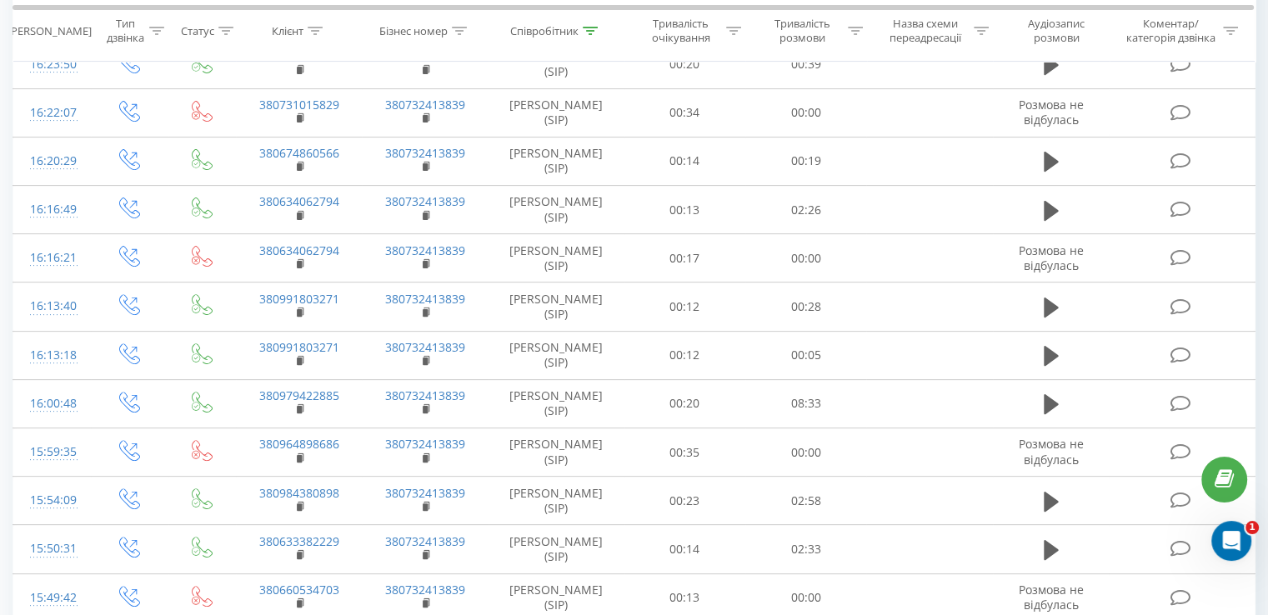
scroll to position [904, 0]
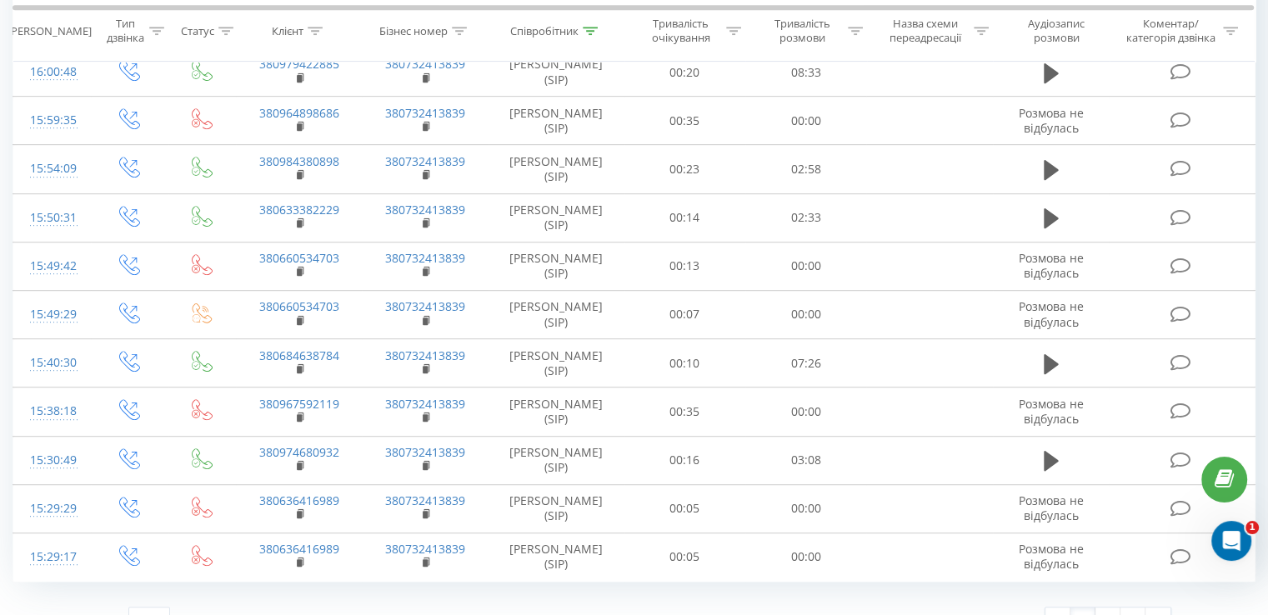
scroll to position [904, 0]
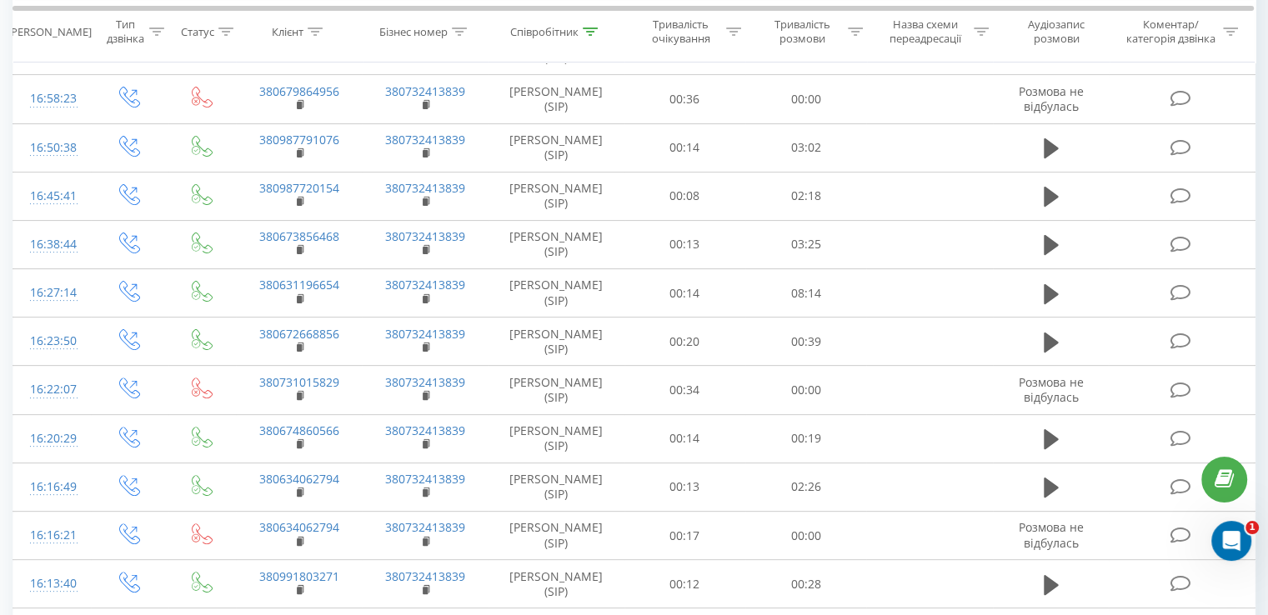
scroll to position [904, 0]
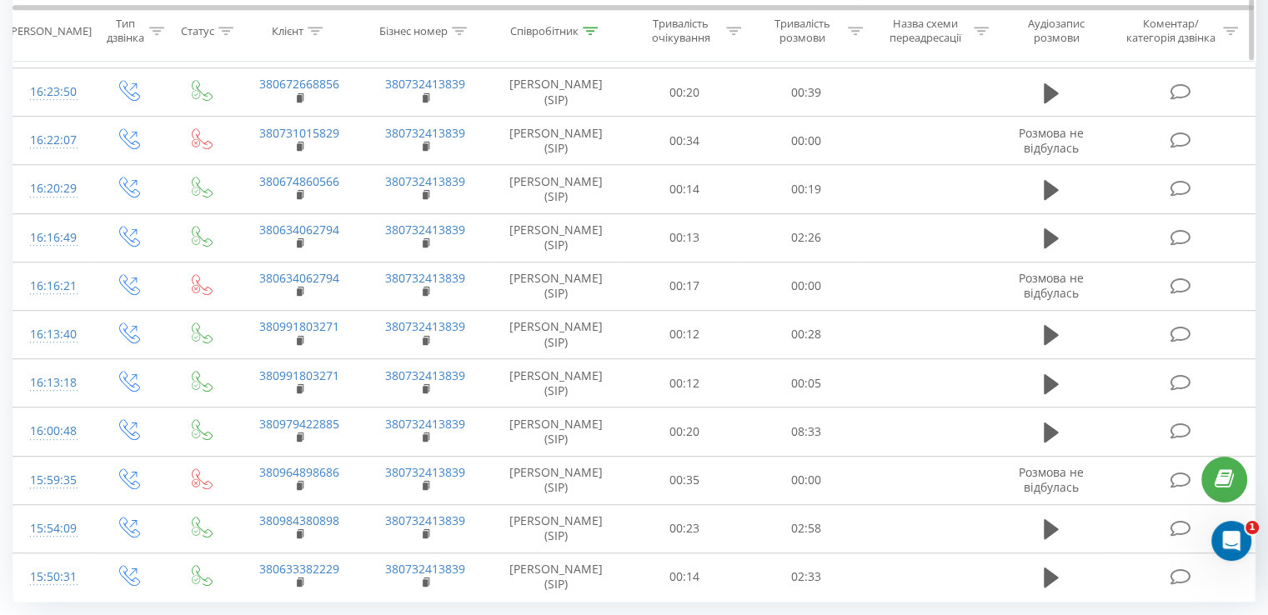
scroll to position [904, 0]
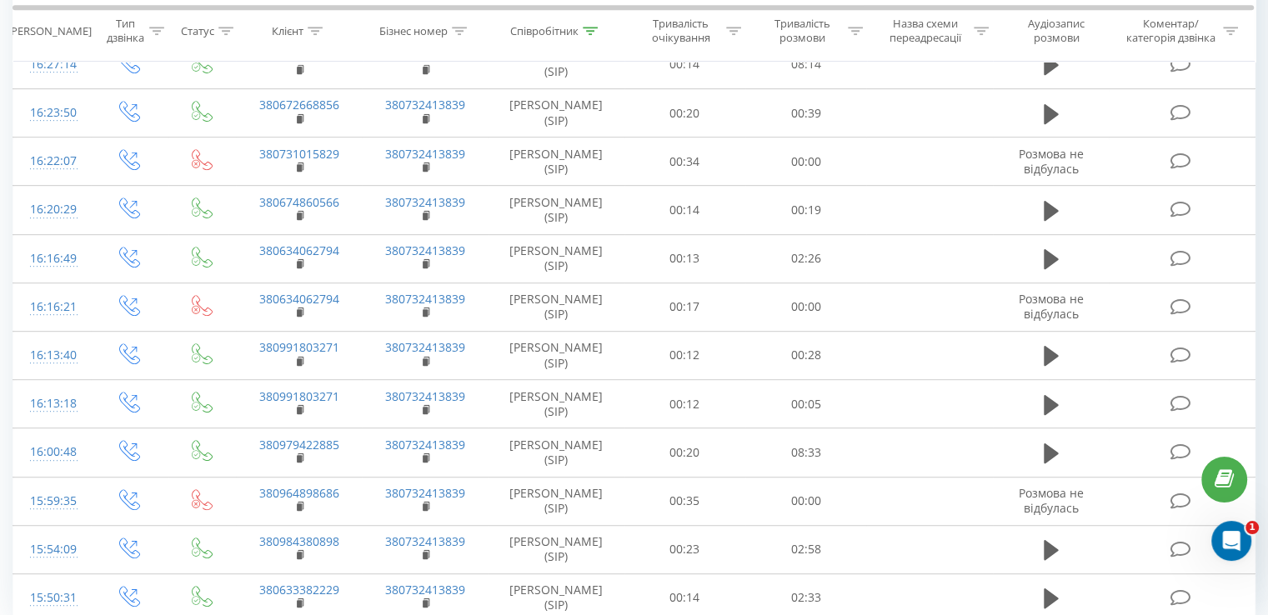
scroll to position [904, 0]
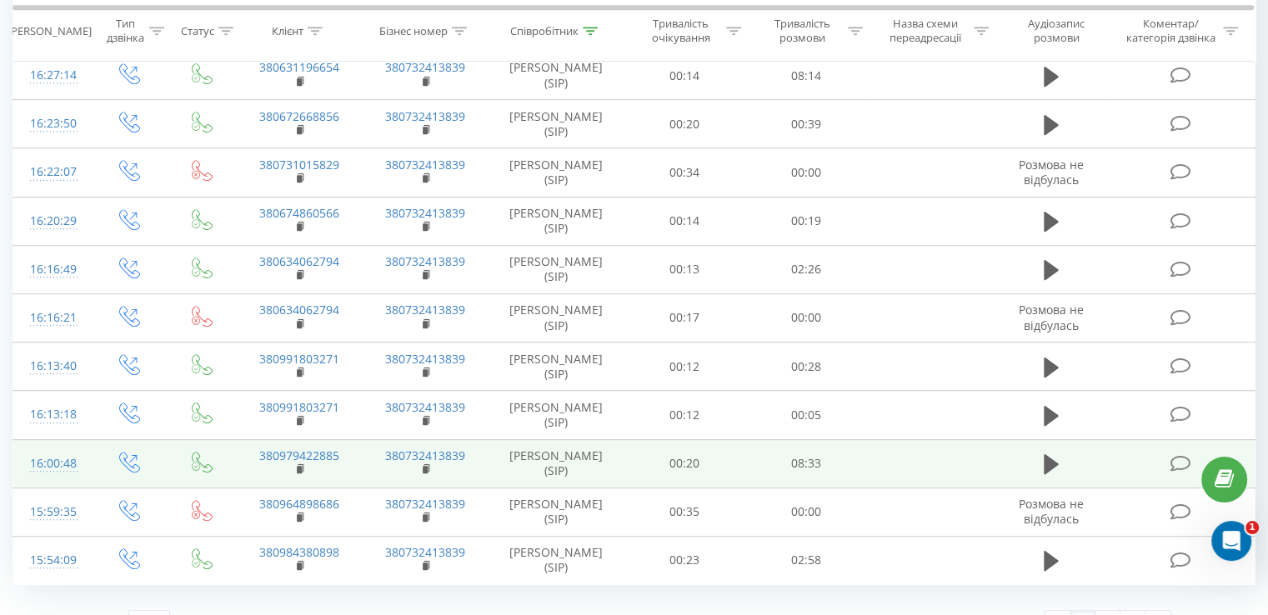
scroll to position [904, 0]
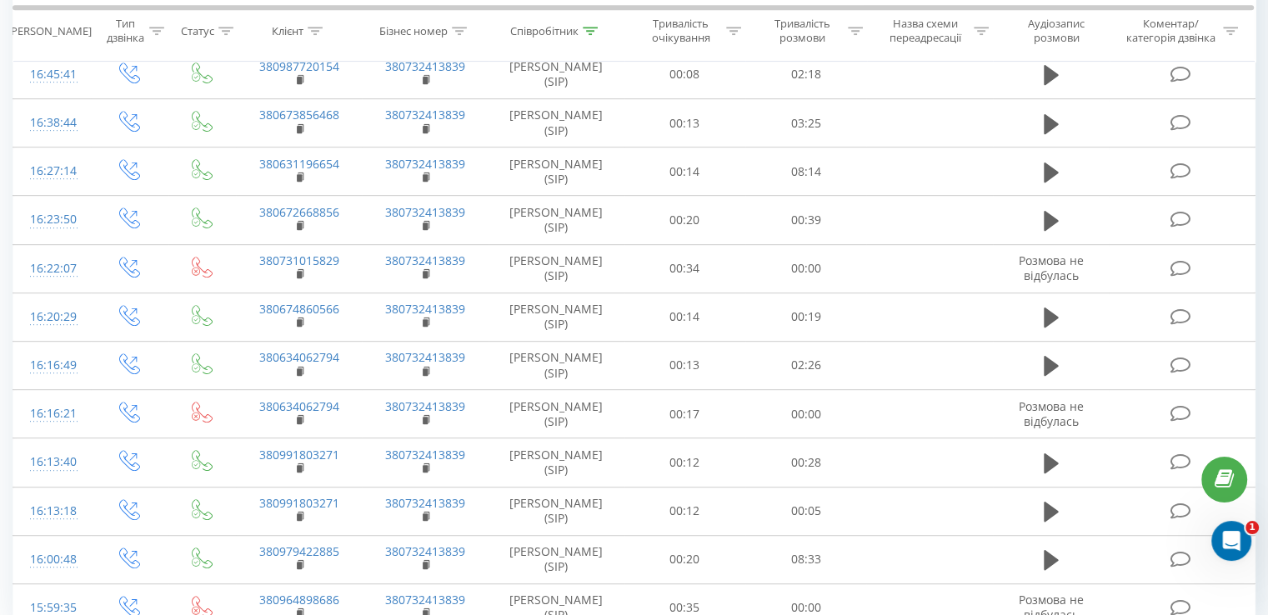
scroll to position [904, 0]
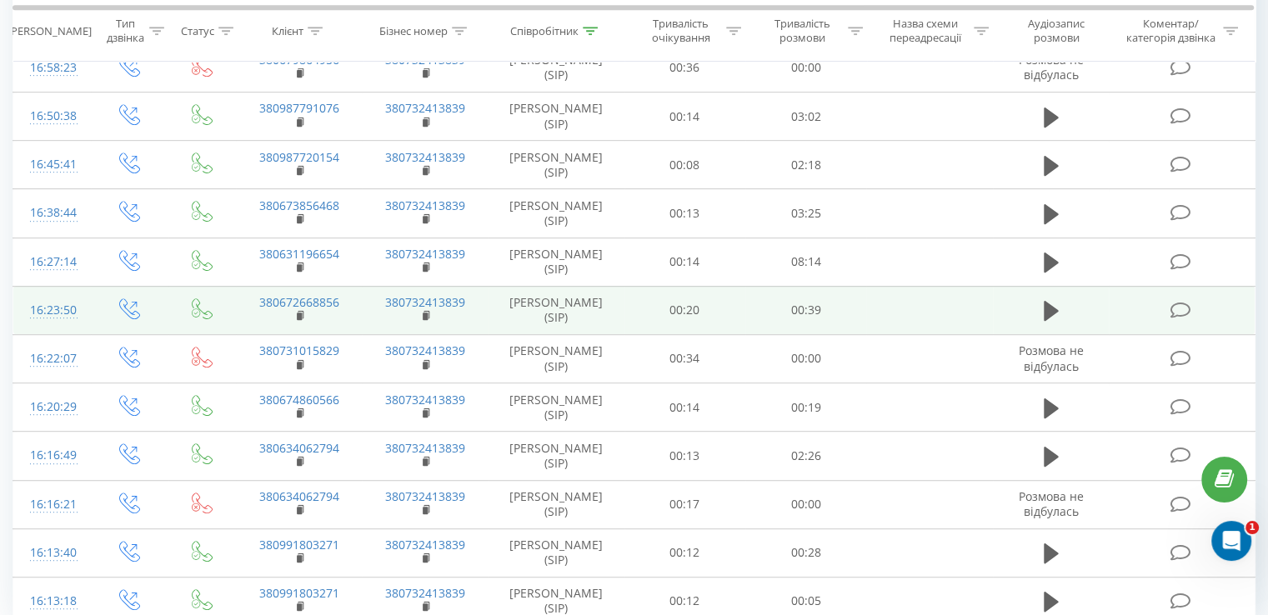
scroll to position [904, 0]
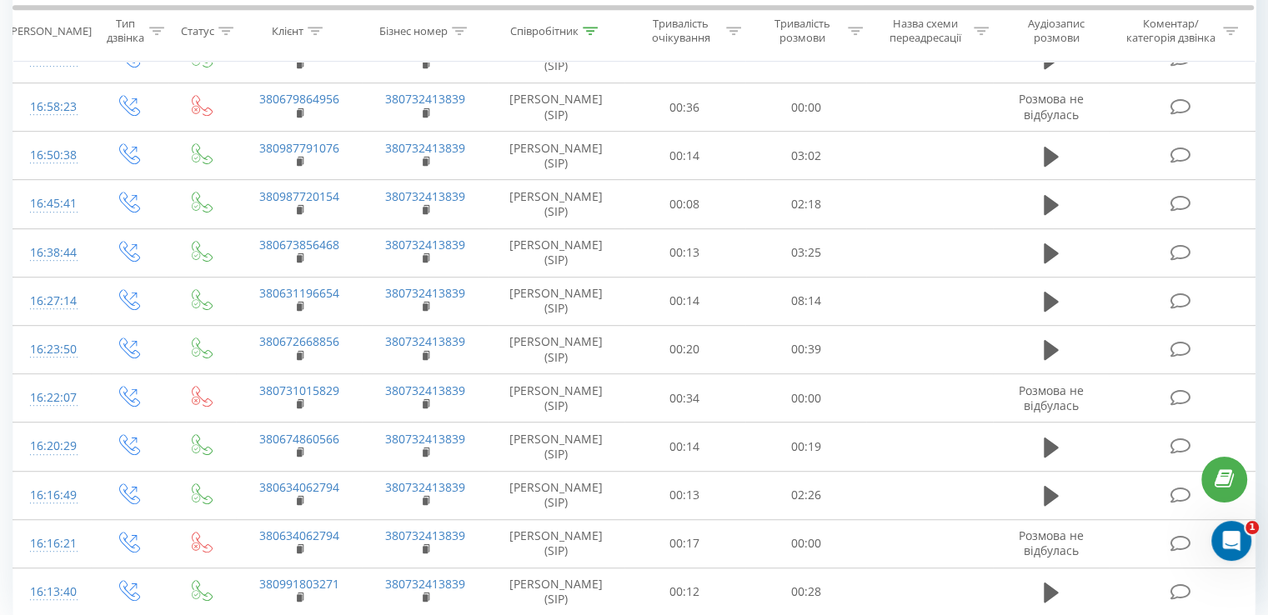
scroll to position [904, 0]
